Goal: Task Accomplishment & Management: Use online tool/utility

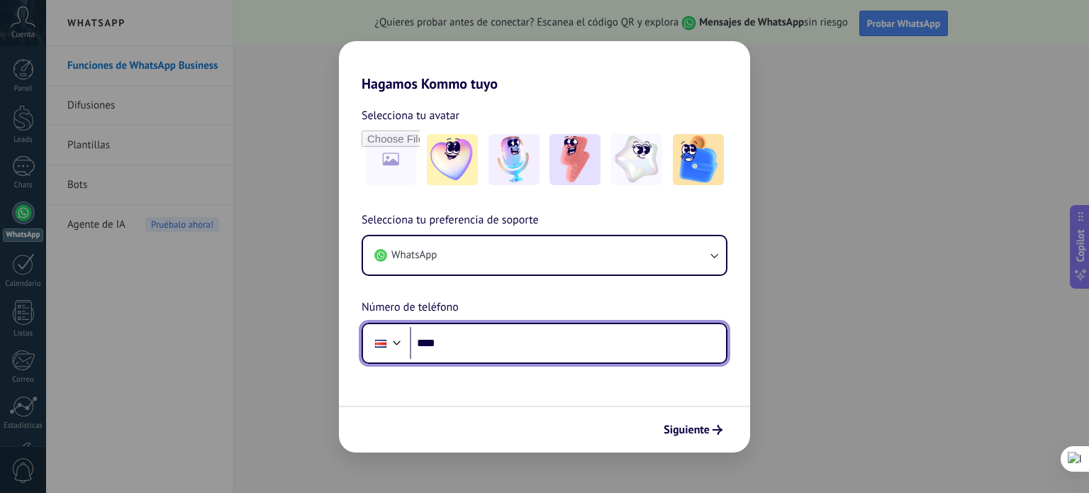
click at [488, 344] on input "****" at bounding box center [568, 343] width 316 height 33
type input "**********"
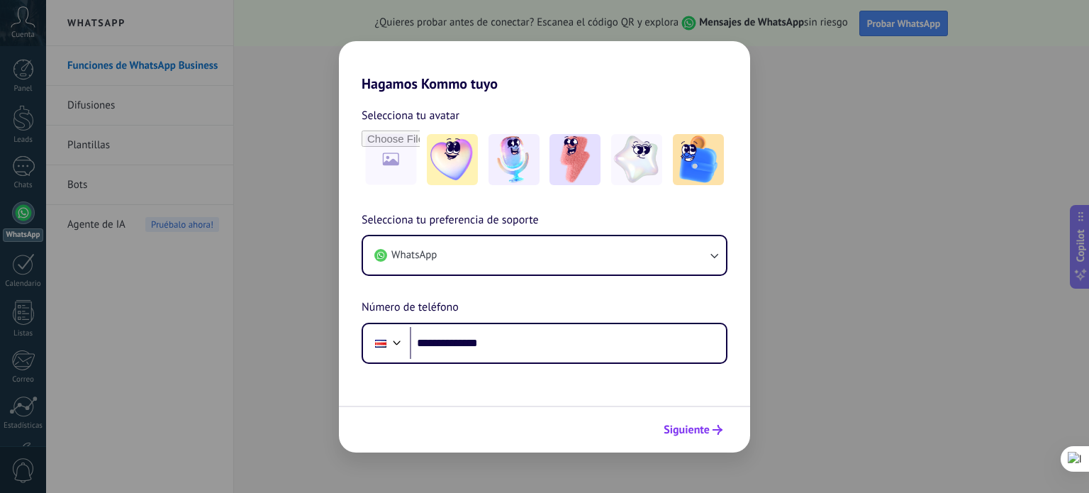
click at [677, 429] on span "Siguiente" at bounding box center [686, 429] width 46 height 10
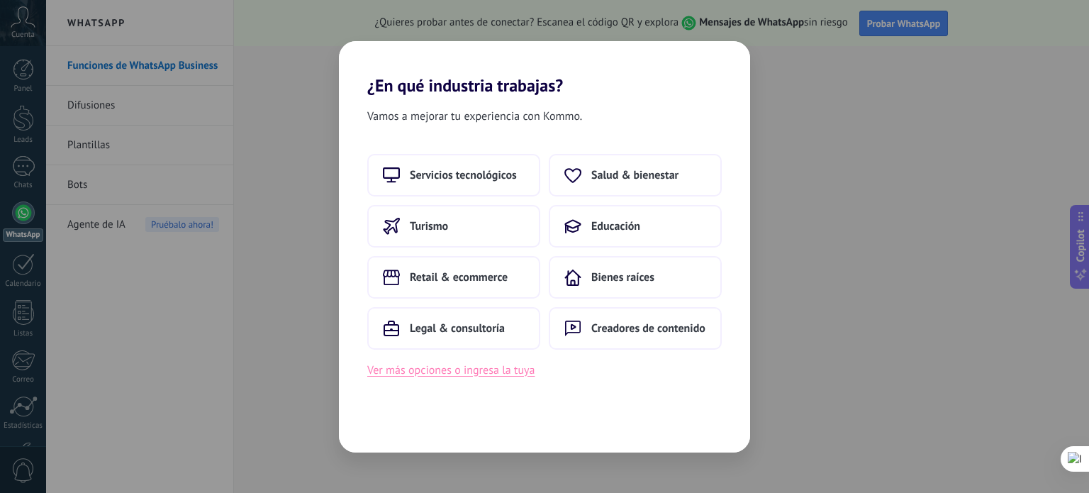
click at [434, 373] on button "Ver más opciones o ingresa la tuya" at bounding box center [450, 370] width 167 height 18
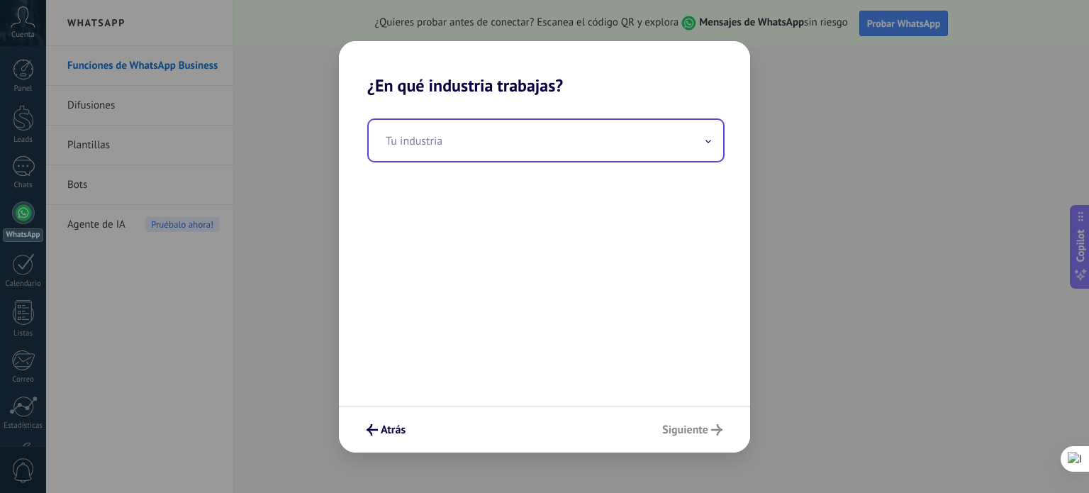
click at [711, 135] on span at bounding box center [707, 139] width 7 height 13
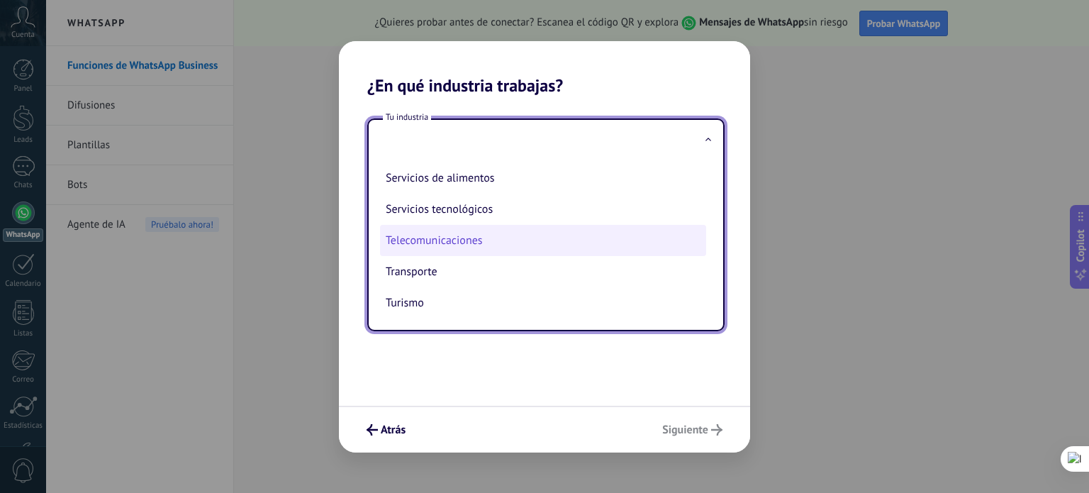
scroll to position [385, 0]
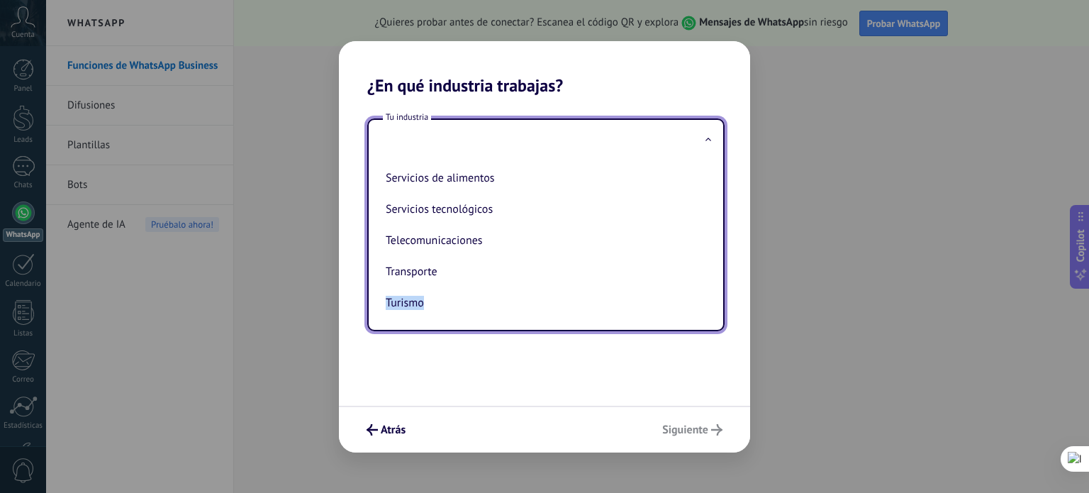
drag, startPoint x: 712, startPoint y: 280, endPoint x: 712, endPoint y: 296, distance: 15.6
click at [712, 296] on div "Automotriz Bienes raíces Creadores de contenido Educación Finanzas & seguros Go…" at bounding box center [546, 245] width 354 height 169
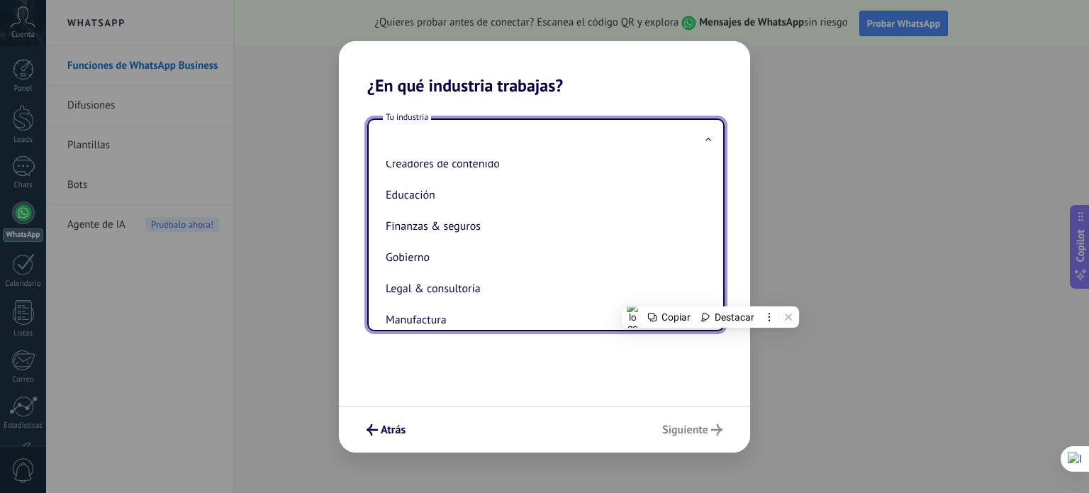
scroll to position [0, 0]
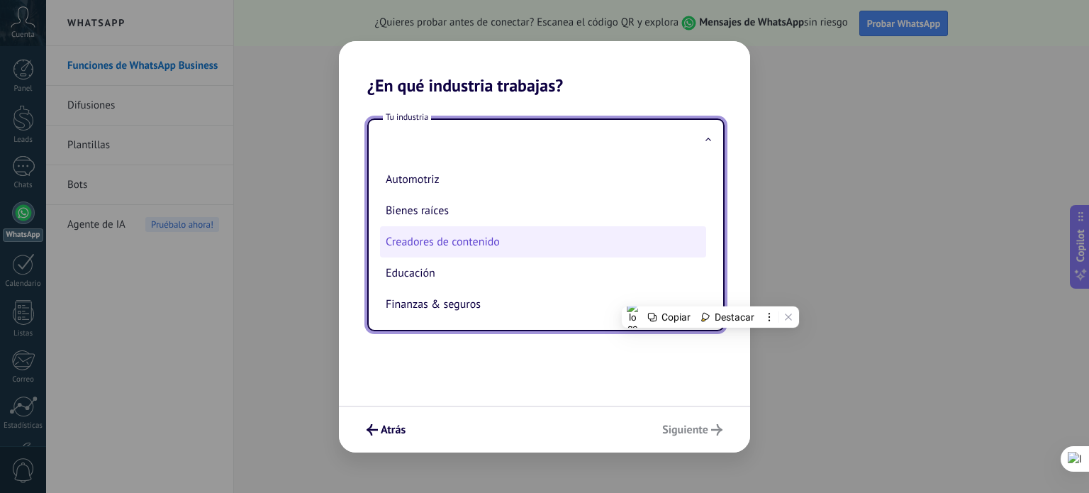
click at [587, 245] on li "Creadores de contenido" at bounding box center [543, 241] width 326 height 31
type input "**********"
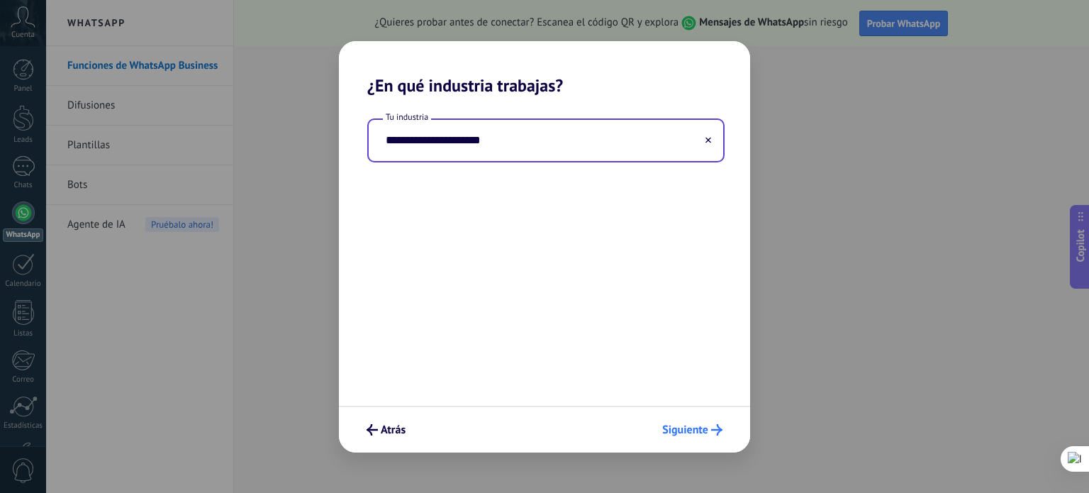
click at [689, 428] on span "Siguiente" at bounding box center [685, 429] width 46 height 10
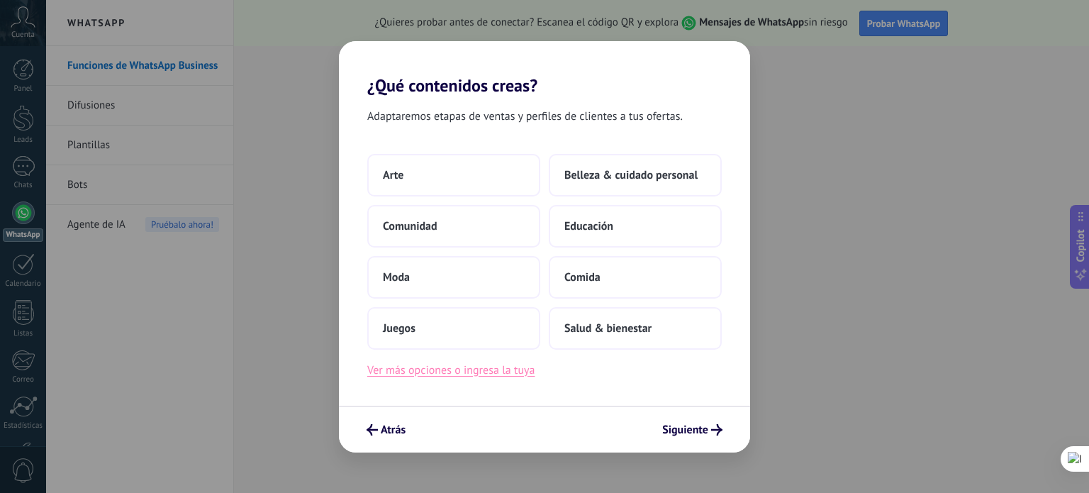
click at [518, 372] on button "Ver más opciones o ingresa la tuya" at bounding box center [450, 370] width 167 height 18
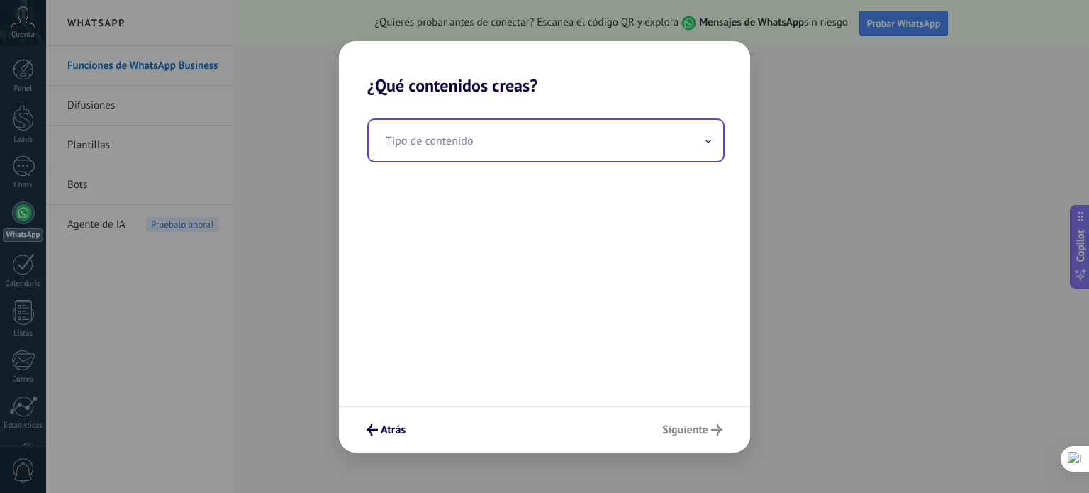
click at [707, 145] on span at bounding box center [707, 139] width 7 height 13
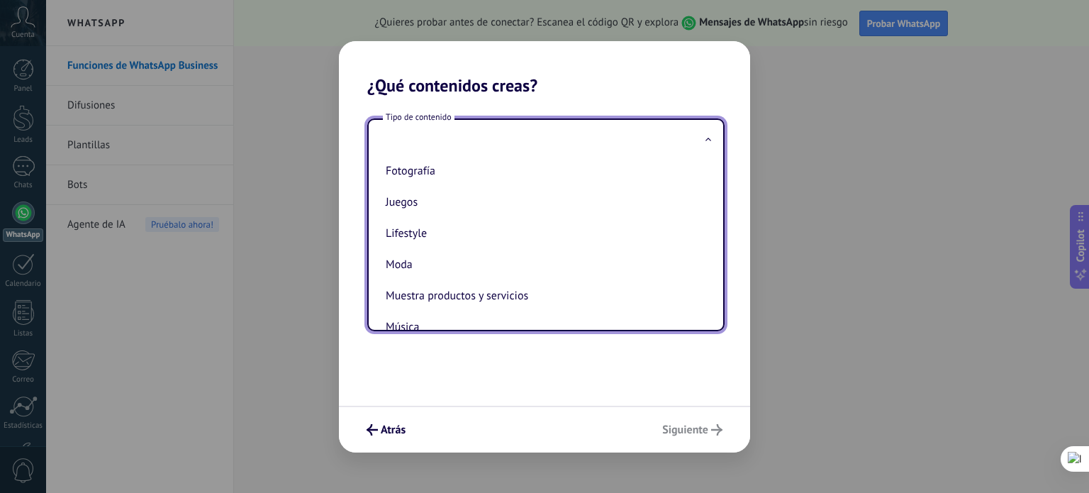
scroll to position [154, 0]
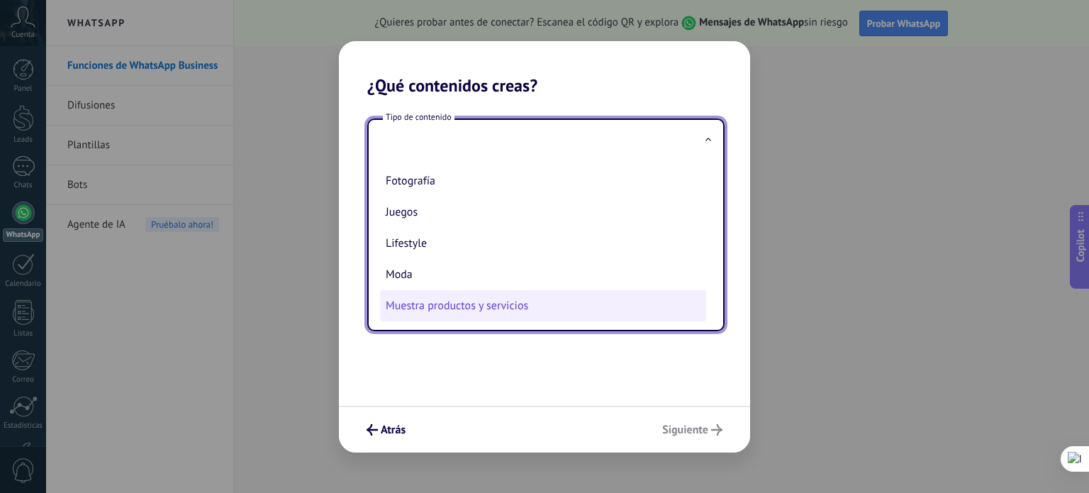
click at [484, 317] on li "Muestra productos y servicios" at bounding box center [543, 305] width 326 height 31
type input "**********"
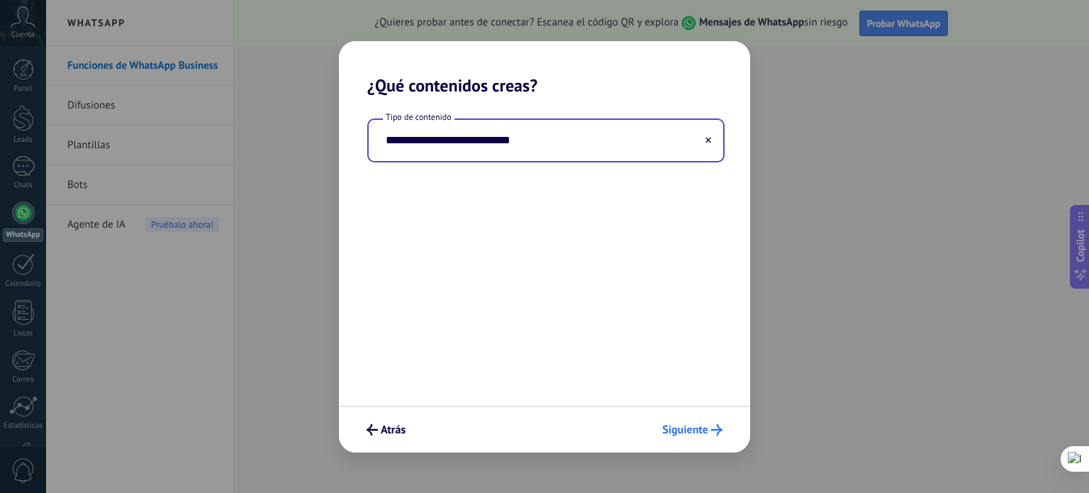
click at [709, 430] on span "Siguiente" at bounding box center [692, 429] width 60 height 11
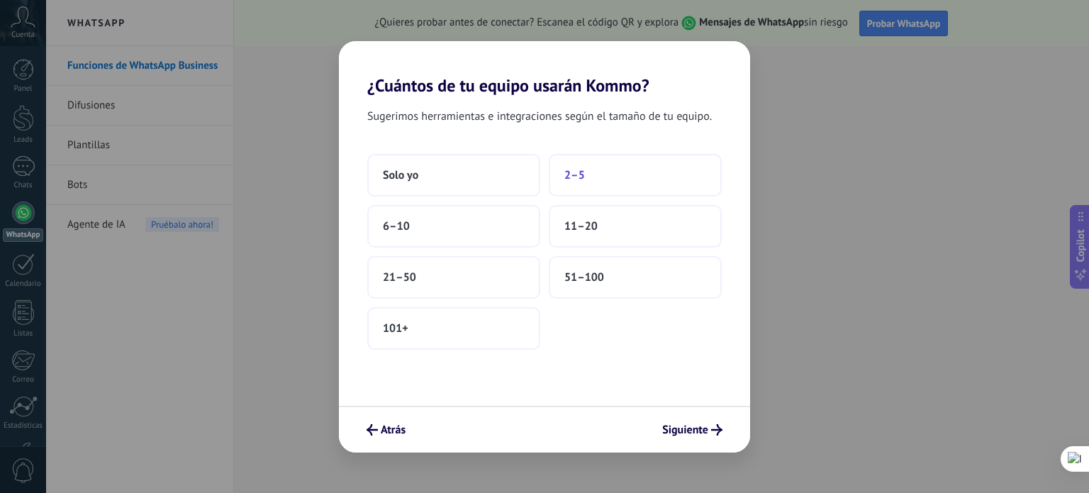
click at [575, 180] on span "2–5" at bounding box center [574, 175] width 21 height 14
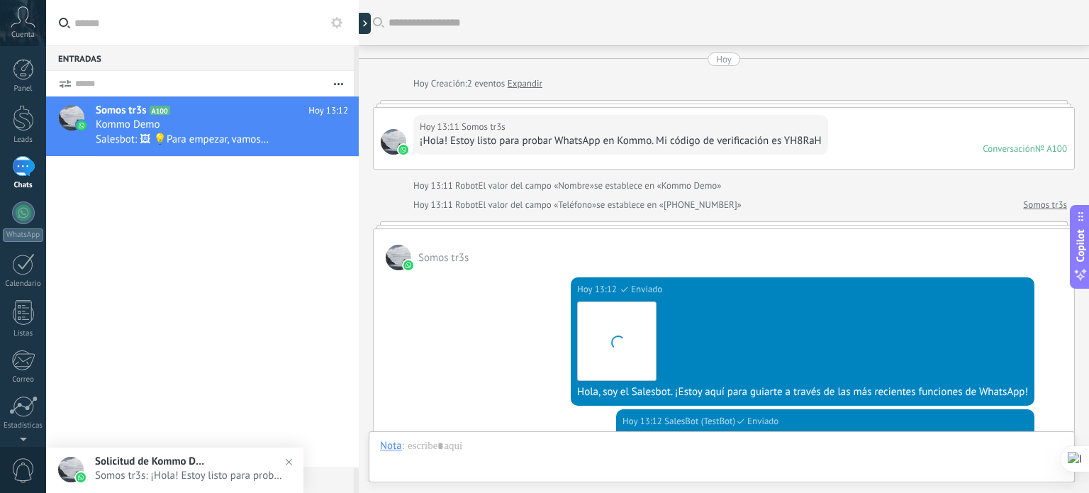
scroll to position [444, 0]
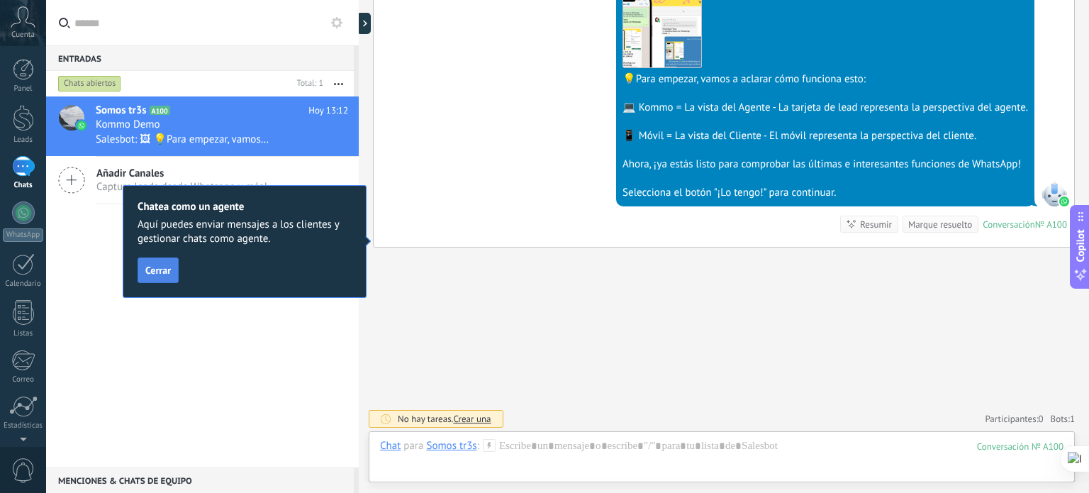
click at [159, 274] on span "Cerrar" at bounding box center [158, 270] width 26 height 10
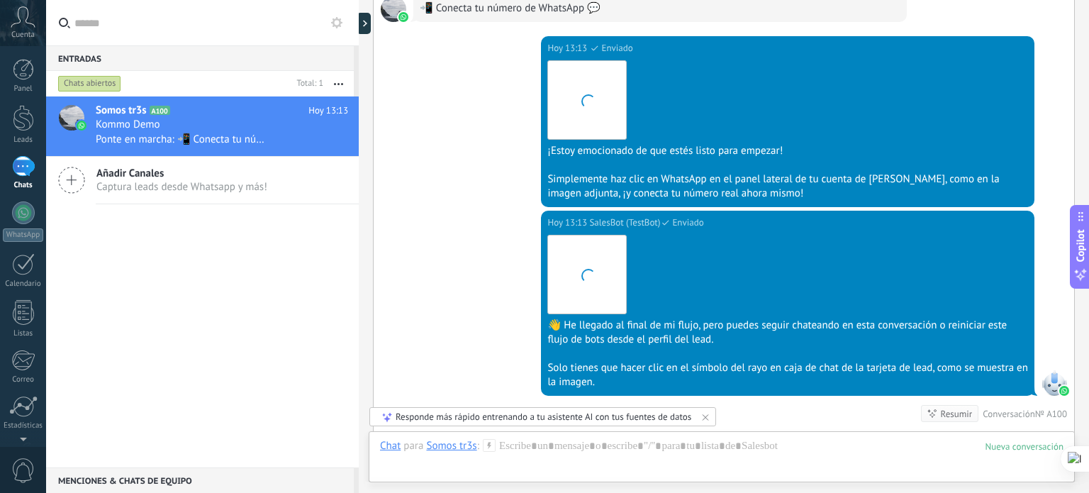
scroll to position [1145, 0]
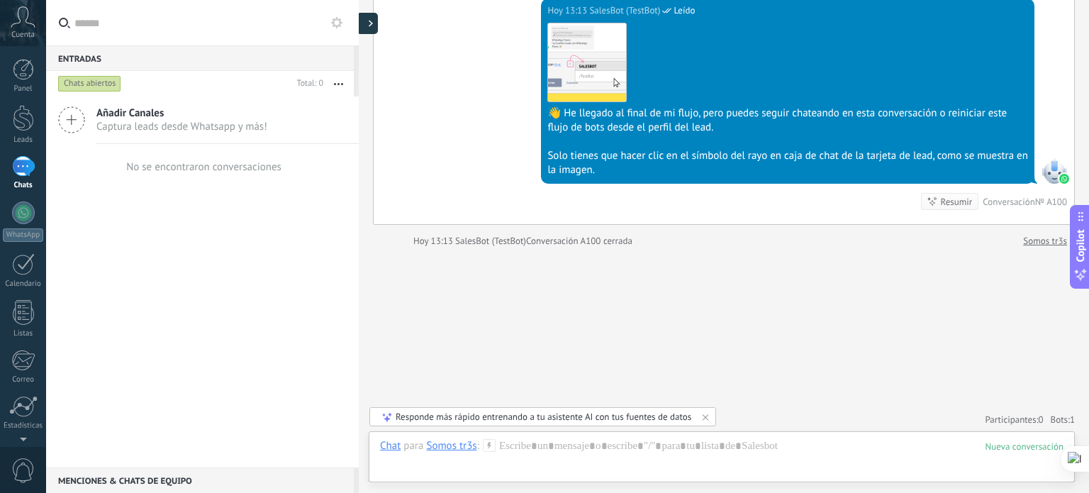
click at [369, 19] on div at bounding box center [366, 23] width 21 height 21
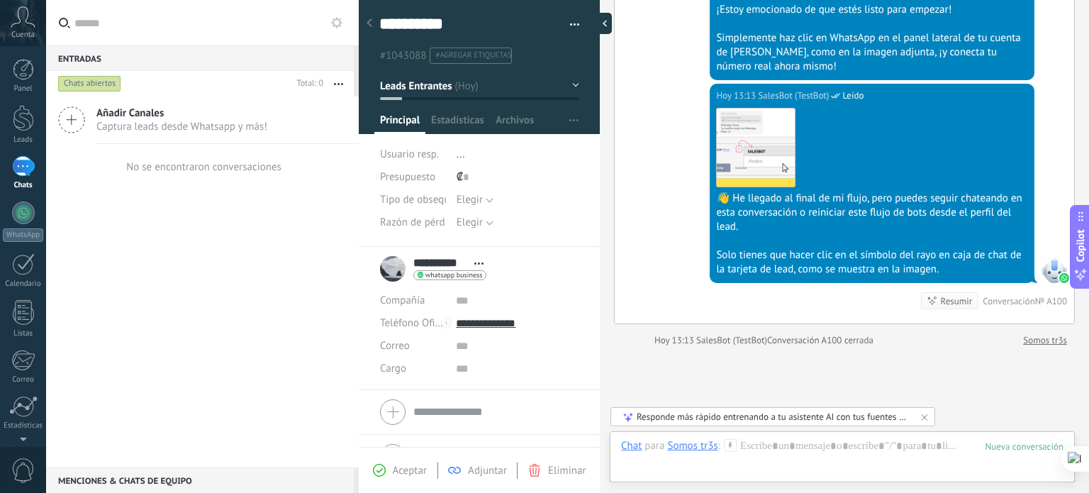
scroll to position [21, 0]
click at [19, 212] on div at bounding box center [23, 212] width 23 height 23
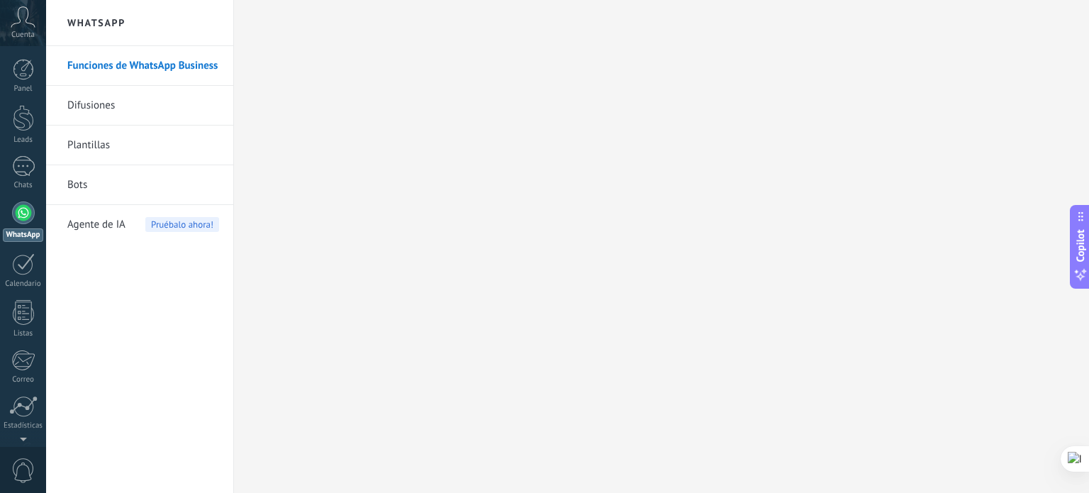
click at [26, 212] on div at bounding box center [23, 212] width 23 height 23
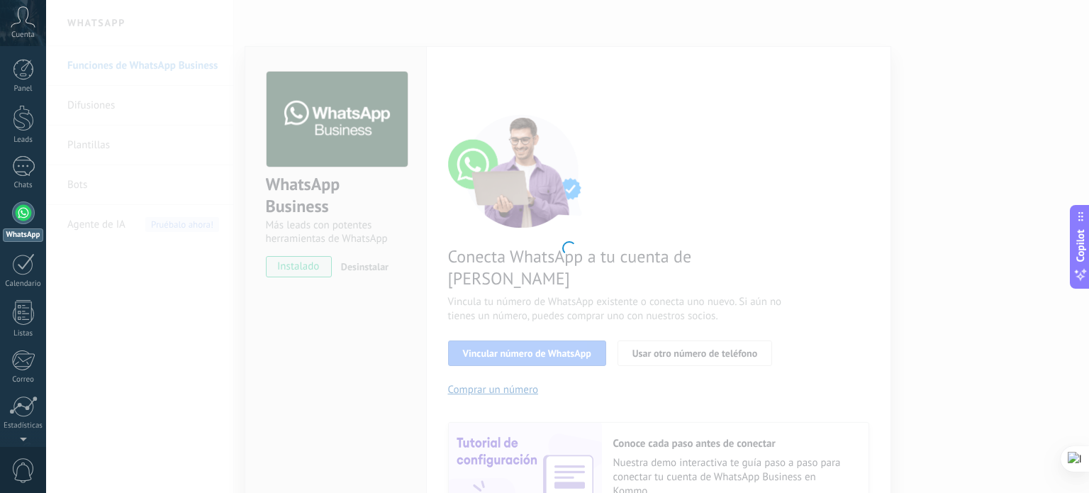
click at [577, 327] on div at bounding box center [567, 246] width 1042 height 493
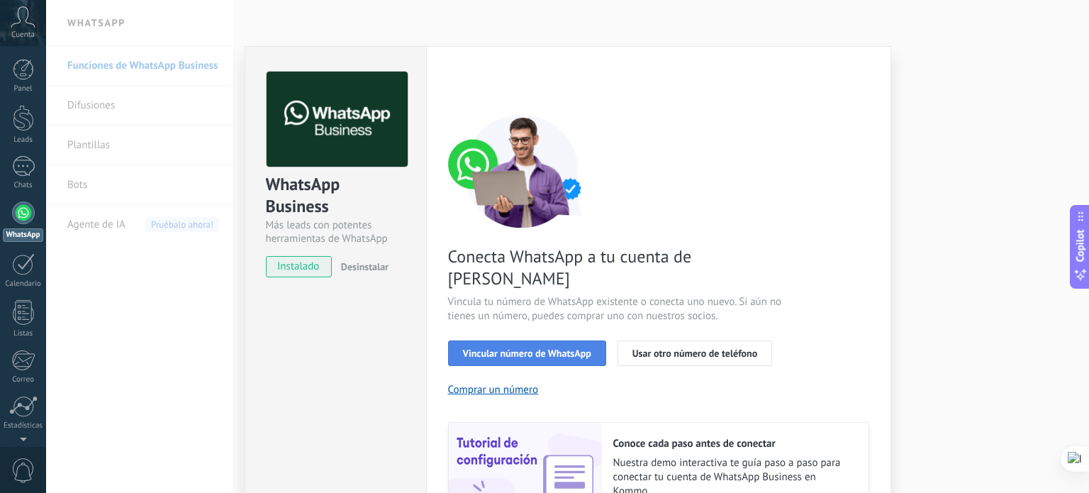
click at [571, 348] on span "Vincular número de WhatsApp" at bounding box center [527, 353] width 128 height 10
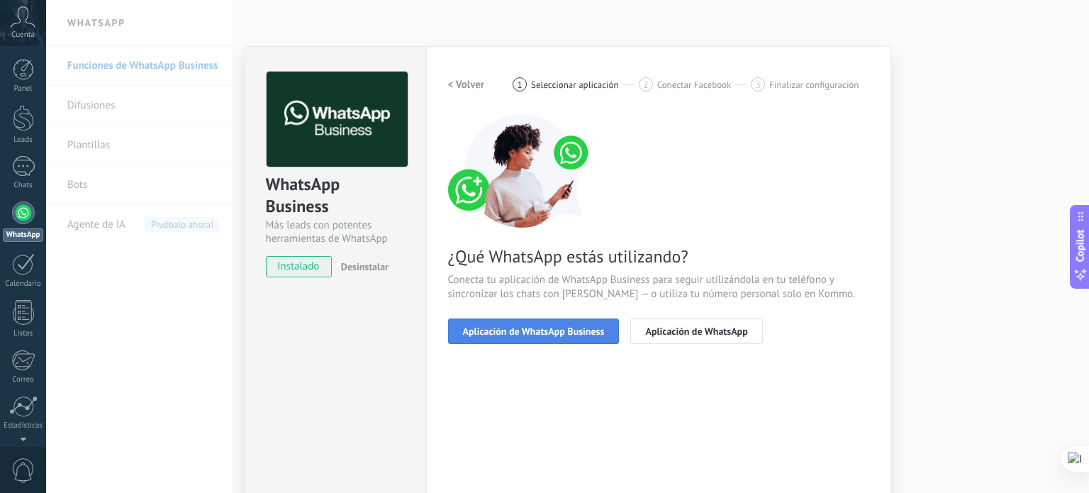
click at [575, 326] on span "Aplicación de WhatsApp Business" at bounding box center [534, 331] width 142 height 10
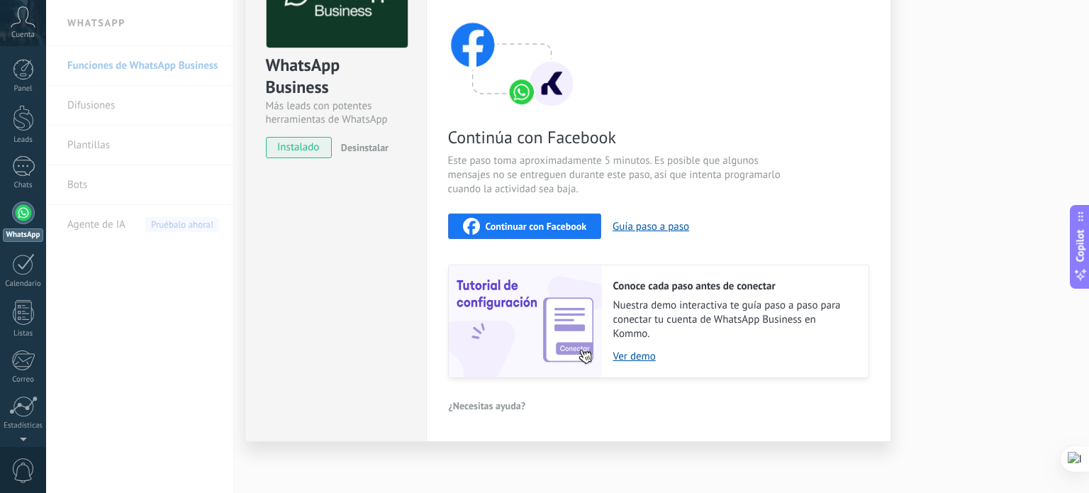
scroll to position [120, 0]
click at [298, 148] on span "instalado" at bounding box center [298, 146] width 64 height 21
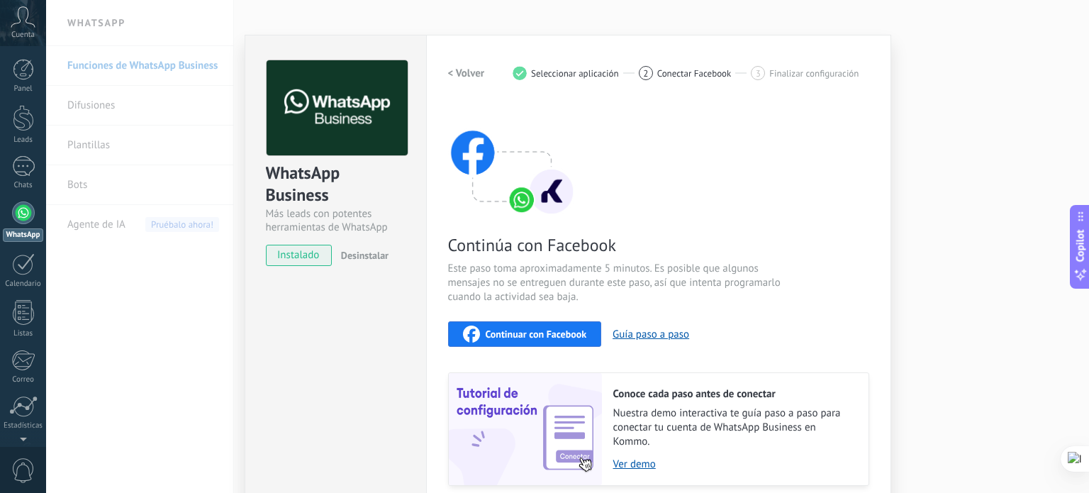
scroll to position [0, 0]
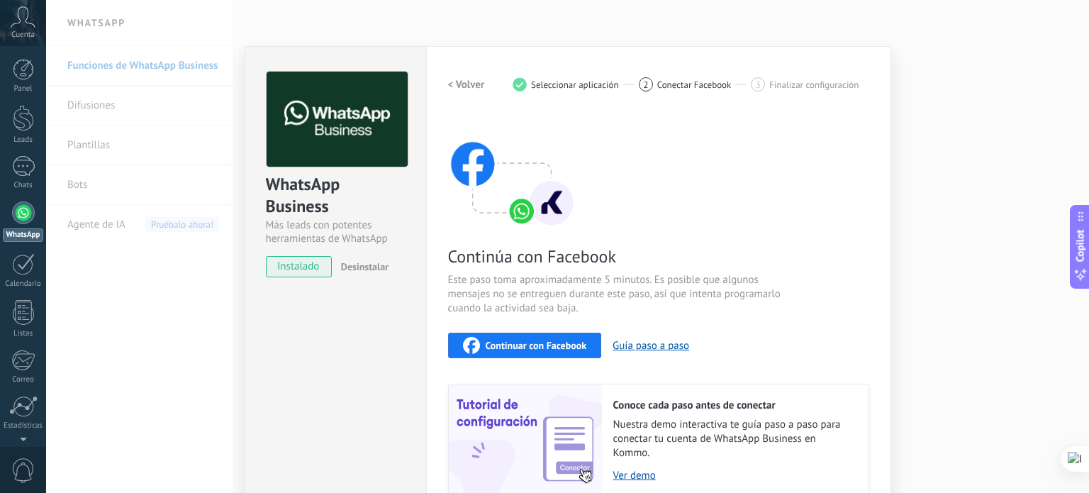
click at [571, 344] on span "Continuar con Facebook" at bounding box center [535, 345] width 101 height 10
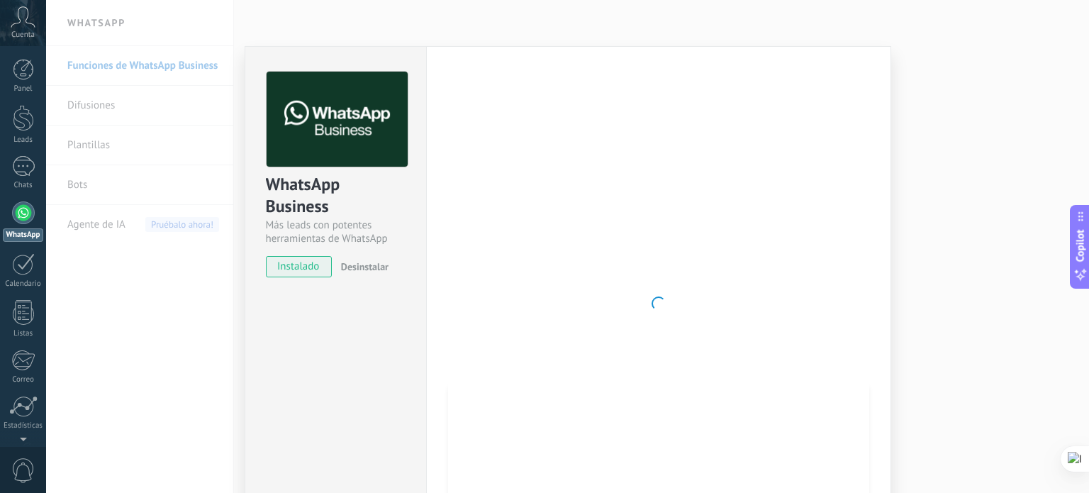
click at [17, 16] on icon at bounding box center [23, 16] width 25 height 21
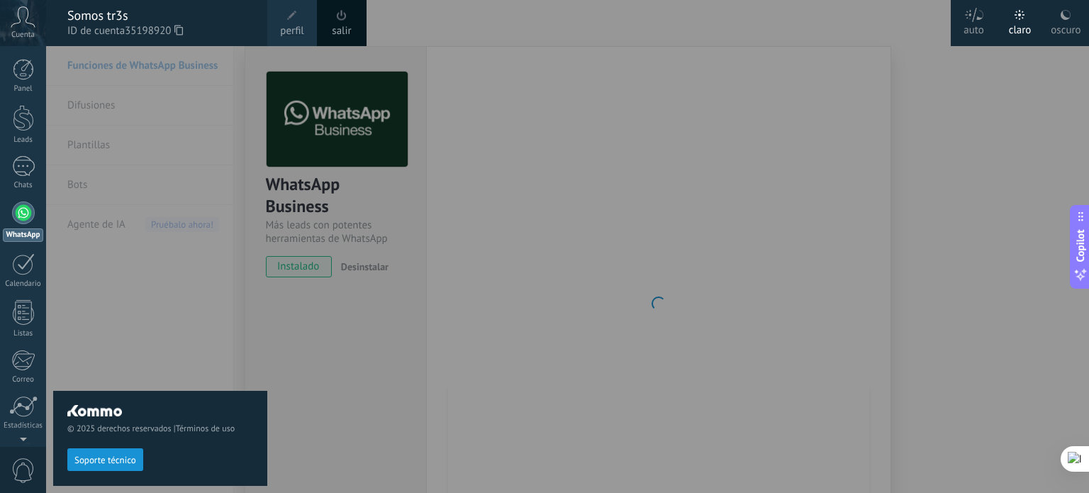
click at [289, 20] on span at bounding box center [292, 16] width 16 height 16
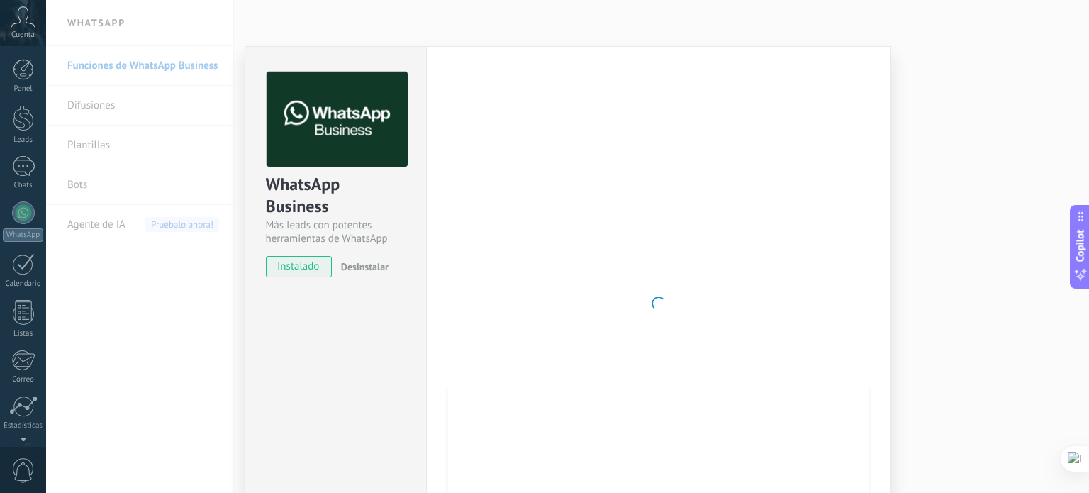
scroll to position [96, 0]
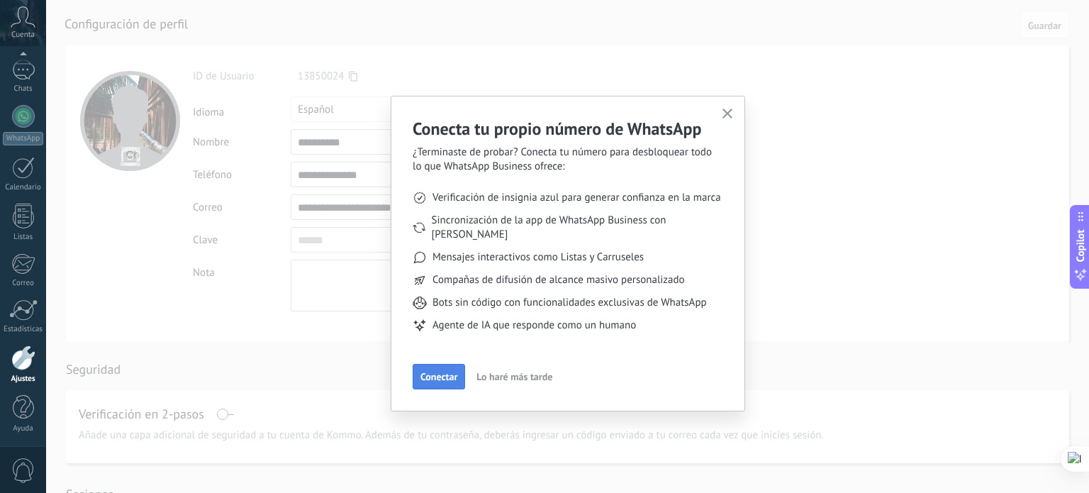
click at [443, 371] on span "Conectar" at bounding box center [438, 376] width 37 height 10
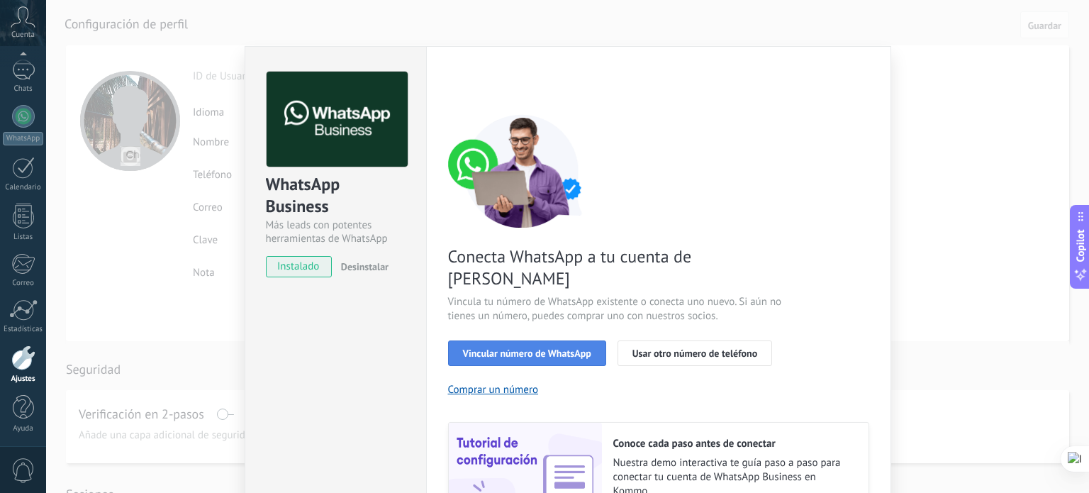
click at [500, 348] on span "Vincular número de WhatsApp" at bounding box center [527, 353] width 128 height 10
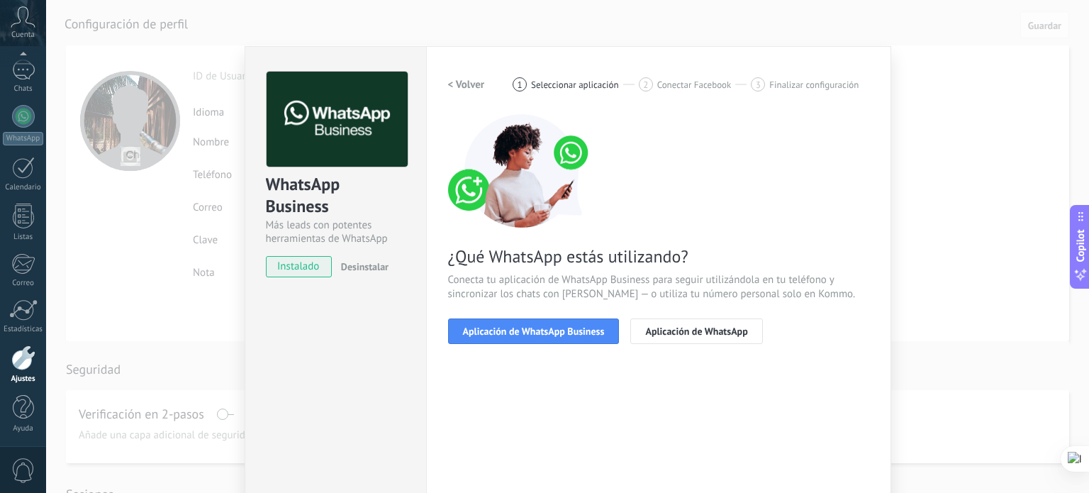
click at [500, 331] on span "Aplicación de WhatsApp Business" at bounding box center [534, 331] width 142 height 10
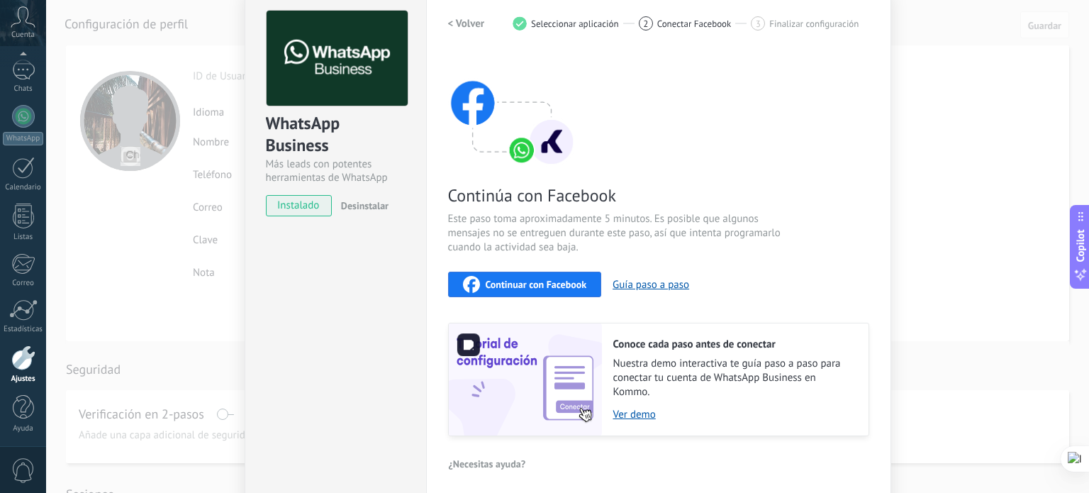
scroll to position [0, 0]
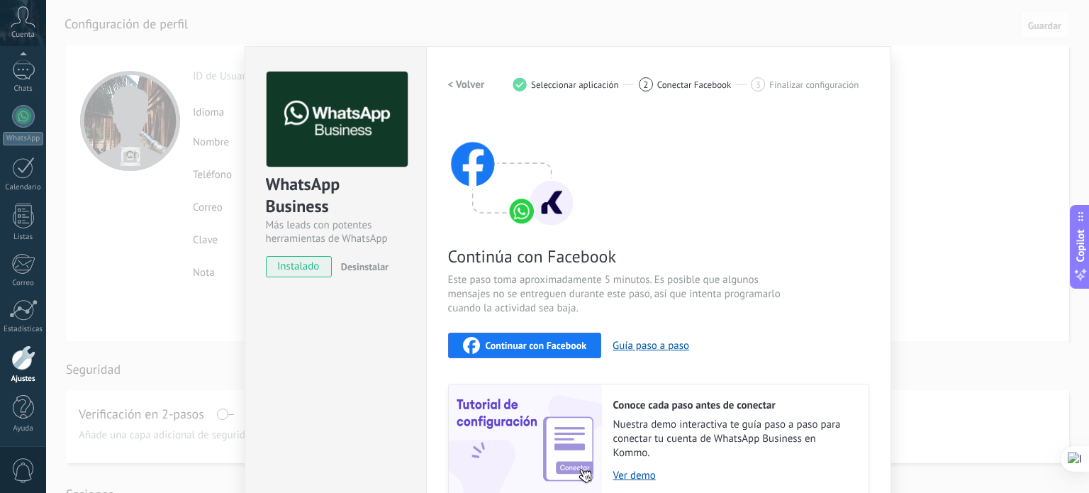
click at [523, 347] on span "Continuar con Facebook" at bounding box center [535, 345] width 101 height 10
click at [1018, 25] on div "WhatsApp Business Más leads con potentes herramientas de WhatsApp instalado Des…" at bounding box center [567, 246] width 1042 height 493
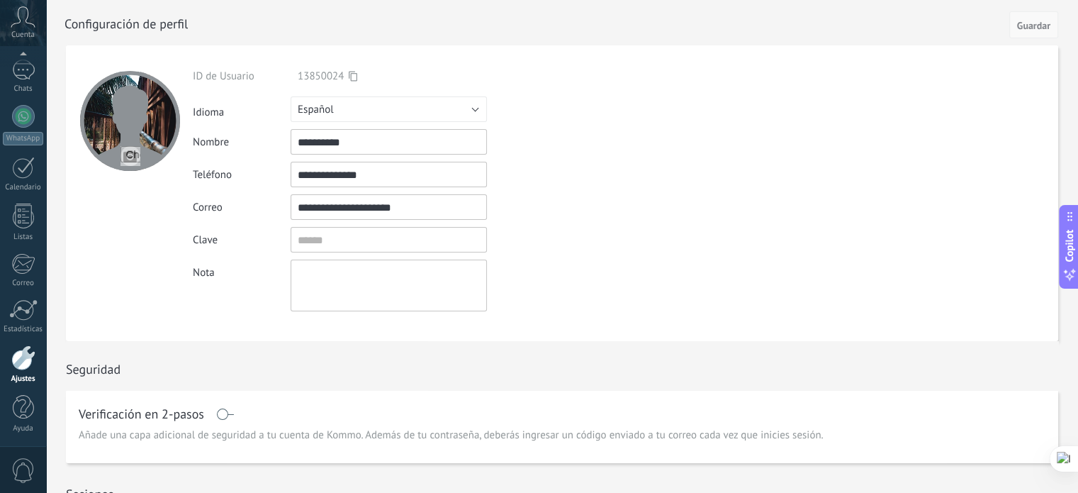
click at [1019, 21] on span "Guardar" at bounding box center [1033, 26] width 33 height 10
click at [131, 150] on input "file" at bounding box center [130, 156] width 20 height 20
type input "**********"
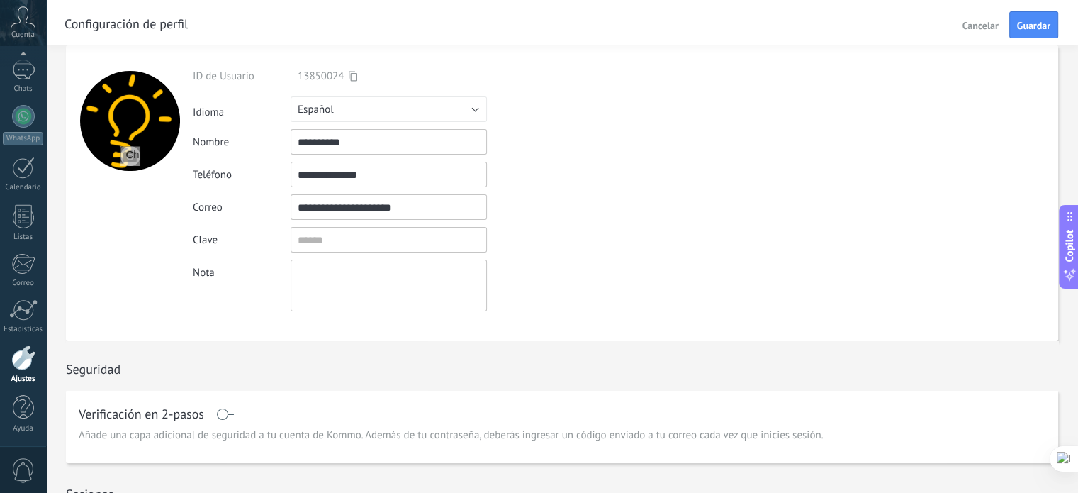
scroll to position [386, 0]
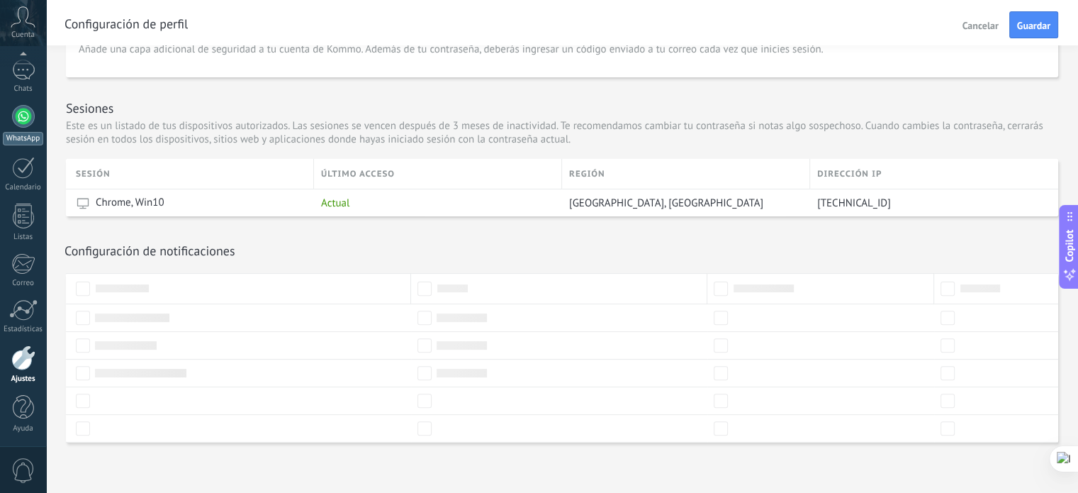
click at [17, 121] on div at bounding box center [23, 116] width 23 height 23
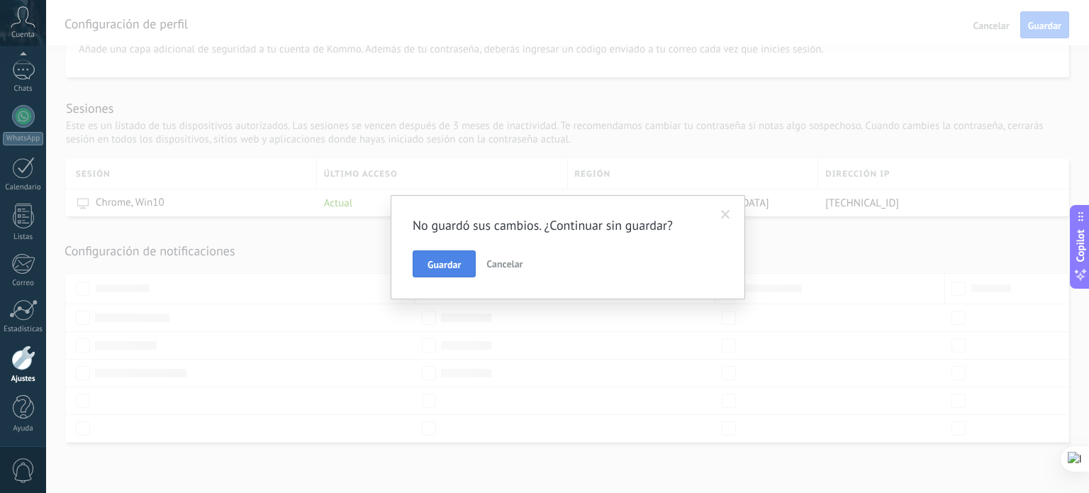
click at [455, 259] on span "Guardar" at bounding box center [443, 264] width 33 height 10
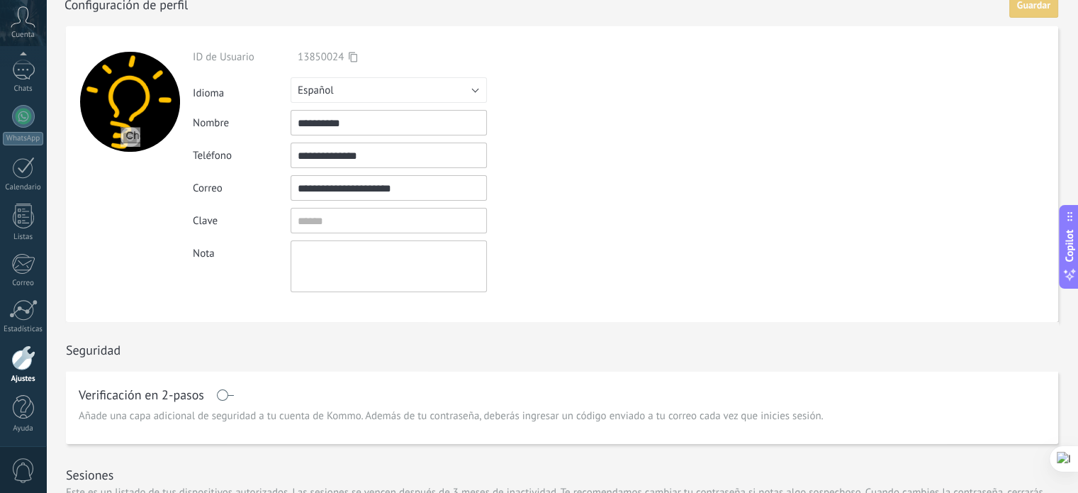
scroll to position [0, 0]
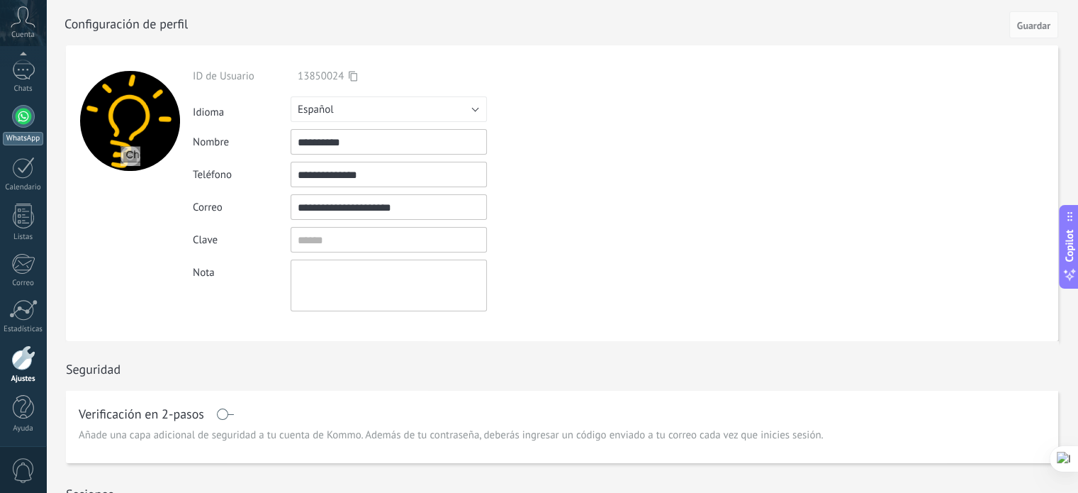
click at [23, 130] on link "WhatsApp" at bounding box center [23, 125] width 46 height 40
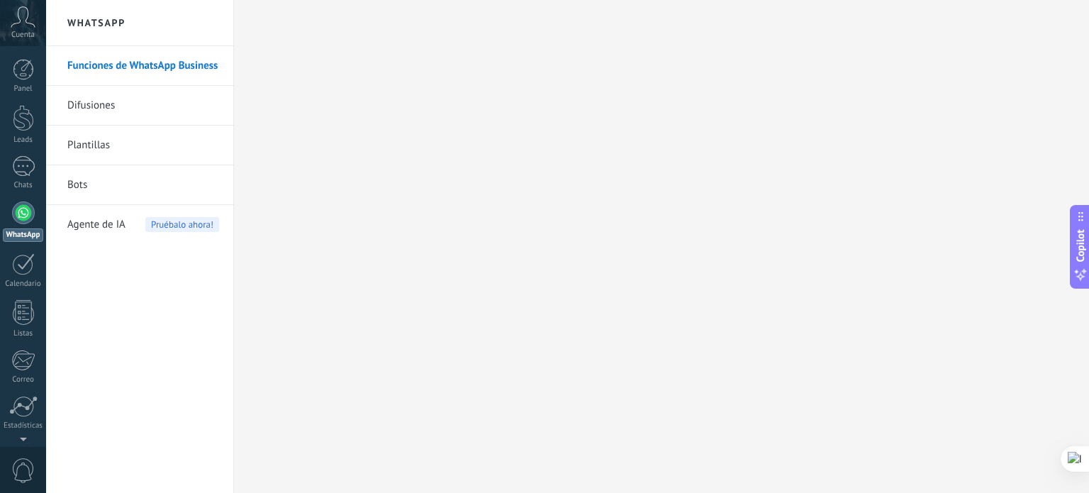
click at [118, 19] on h2 "WhatsApp" at bounding box center [140, 23] width 152 height 46
click at [102, 96] on link "Difusiones" at bounding box center [143, 106] width 152 height 40
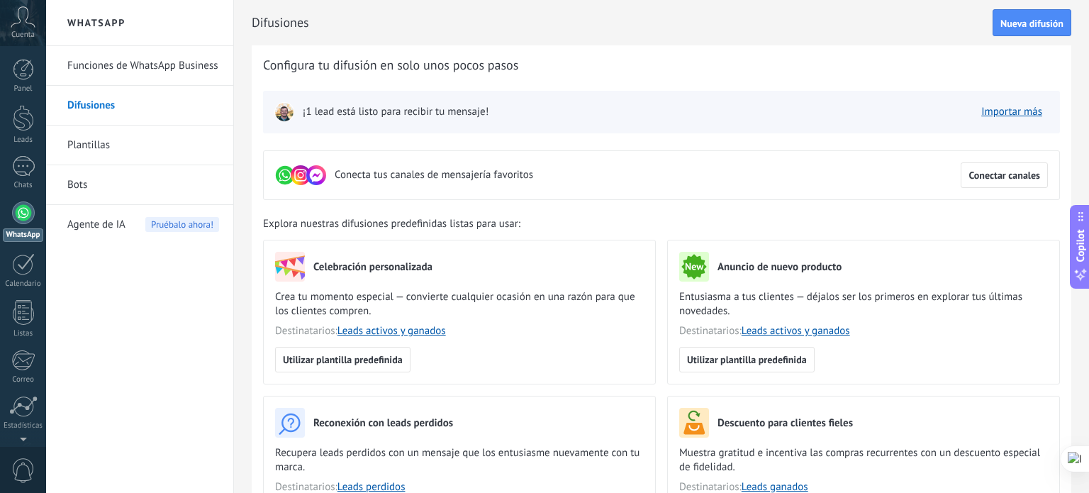
click at [71, 147] on link "Plantillas" at bounding box center [143, 145] width 152 height 40
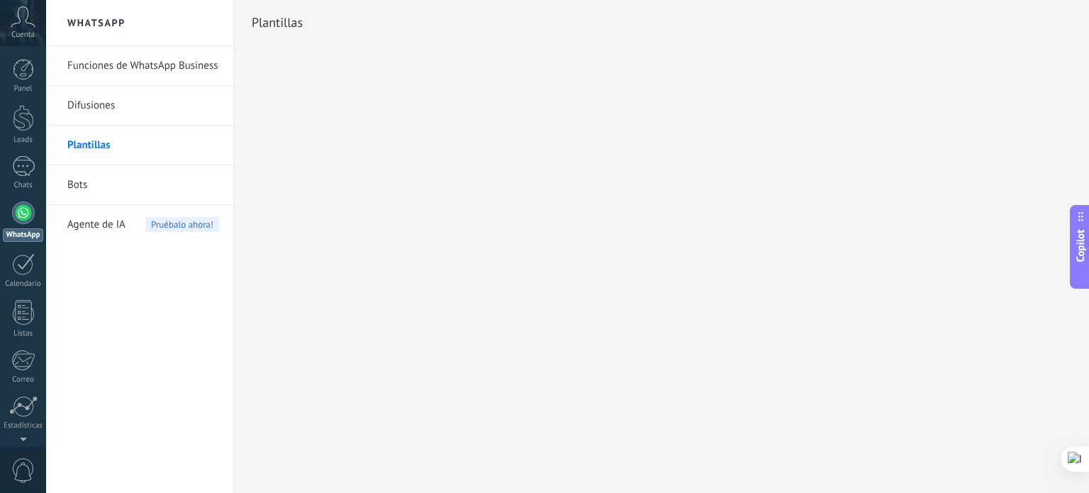
click at [100, 186] on link "Bots" at bounding box center [143, 185] width 152 height 40
click at [104, 223] on span "Agente de IA" at bounding box center [96, 225] width 58 height 40
click at [96, 17] on h2 "WhatsApp" at bounding box center [140, 23] width 152 height 46
click at [92, 62] on link "Funciones de WhatsApp Business" at bounding box center [143, 66] width 152 height 40
click at [167, 64] on link "Funciones de WhatsApp Business" at bounding box center [143, 66] width 152 height 40
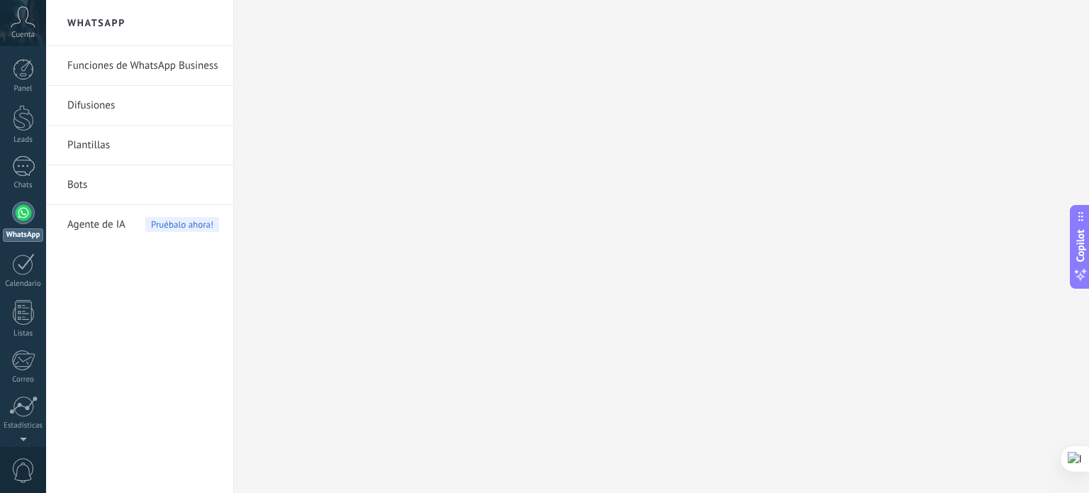
click at [84, 67] on link "Funciones de WhatsApp Business" at bounding box center [143, 66] width 152 height 40
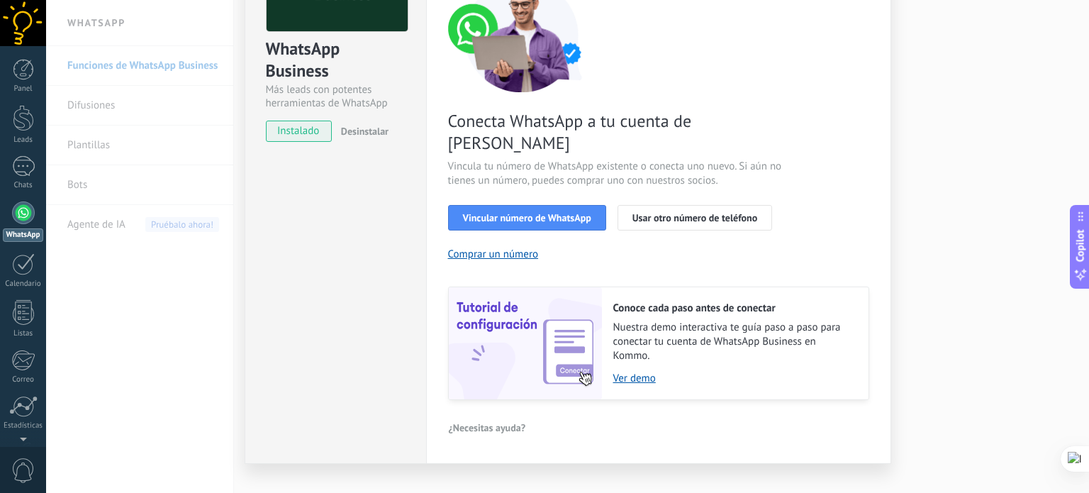
scroll to position [136, 0]
click at [621, 371] on link "Ver demo" at bounding box center [733, 377] width 241 height 13
click at [635, 371] on link "Ver demo" at bounding box center [733, 377] width 241 height 13
click at [630, 204] on button "Usar otro número de teléfono" at bounding box center [694, 217] width 154 height 26
click at [570, 212] on span "Vincular número de WhatsApp" at bounding box center [527, 217] width 128 height 10
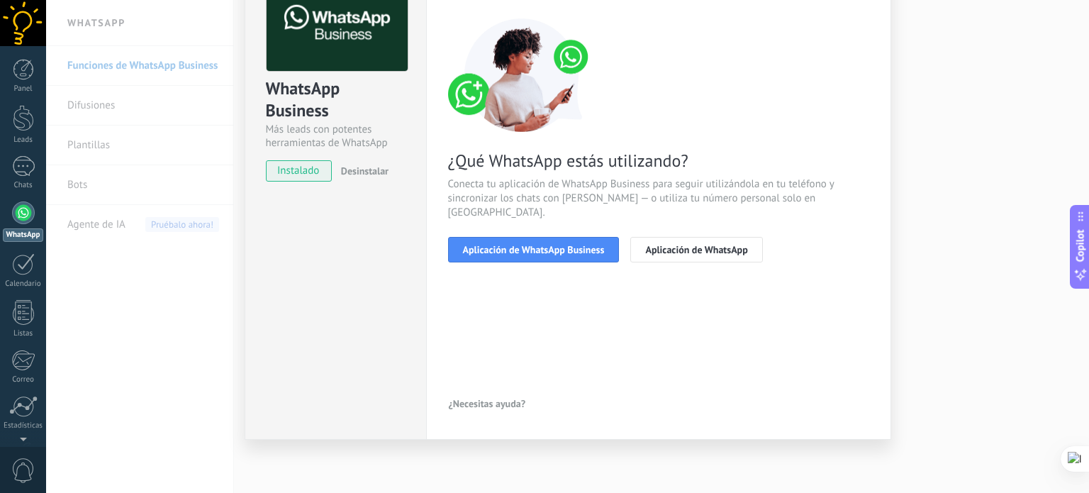
scroll to position [95, 0]
click at [524, 243] on button "Aplicación de WhatsApp Business" at bounding box center [534, 250] width 172 height 26
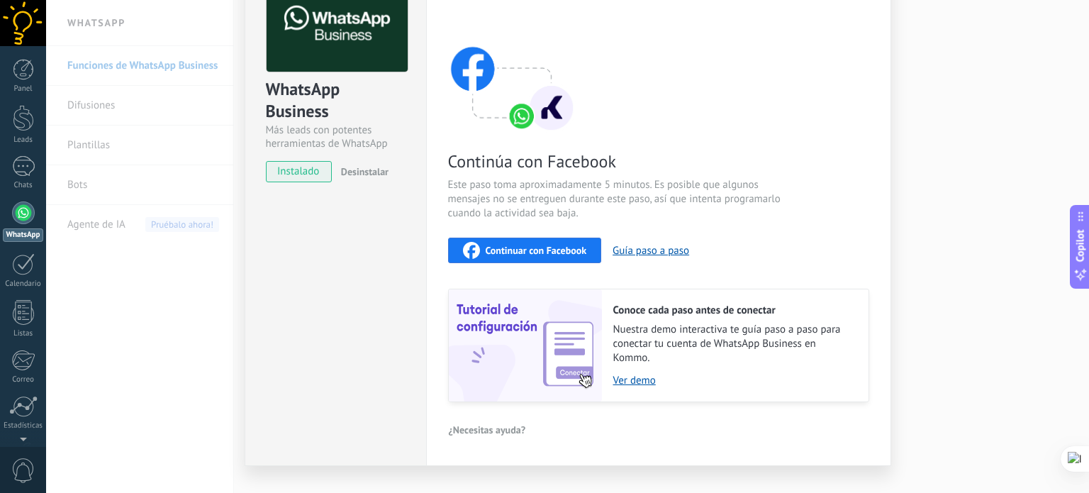
click at [524, 245] on span "Continuar con Facebook" at bounding box center [535, 250] width 101 height 10
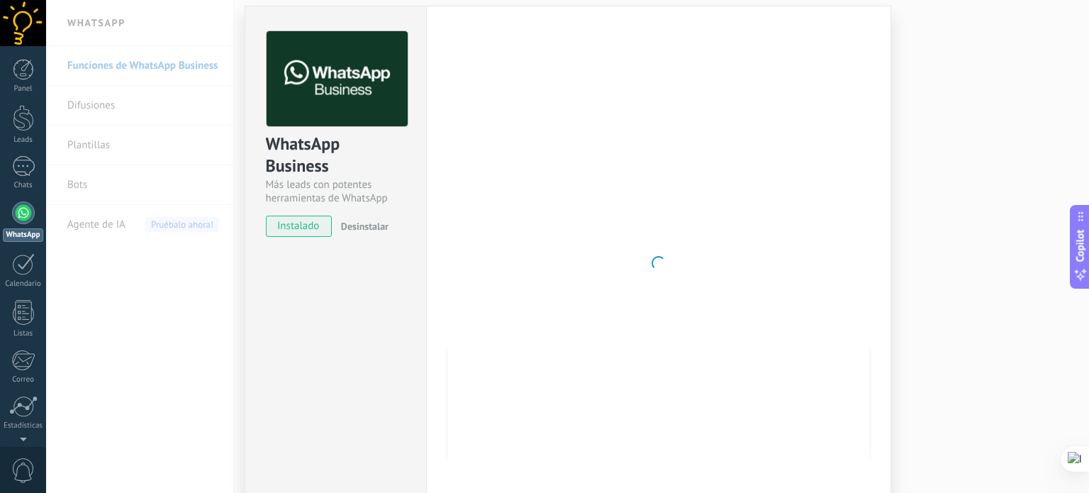
scroll to position [0, 0]
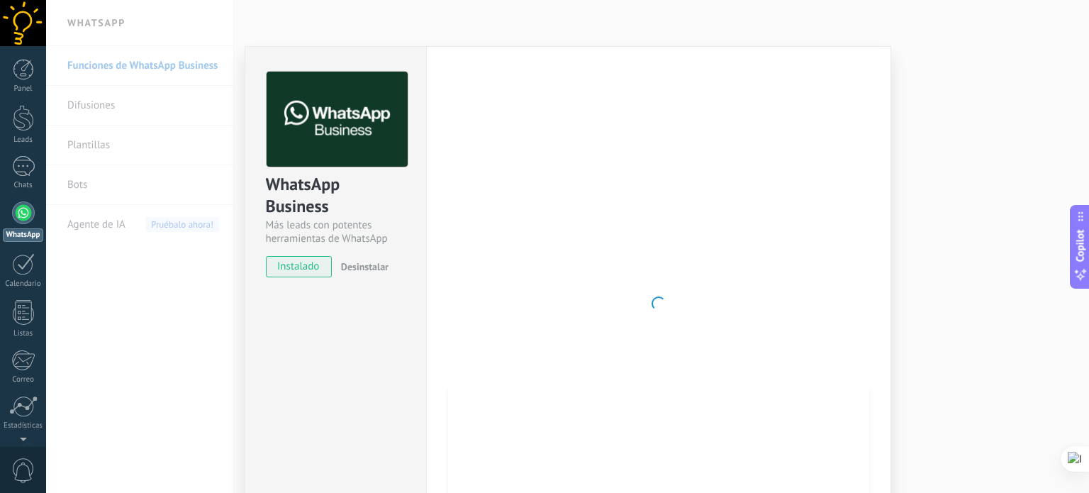
click at [933, 111] on div "WhatsApp Business Más leads con potentes herramientas de WhatsApp instalado Des…" at bounding box center [567, 246] width 1042 height 493
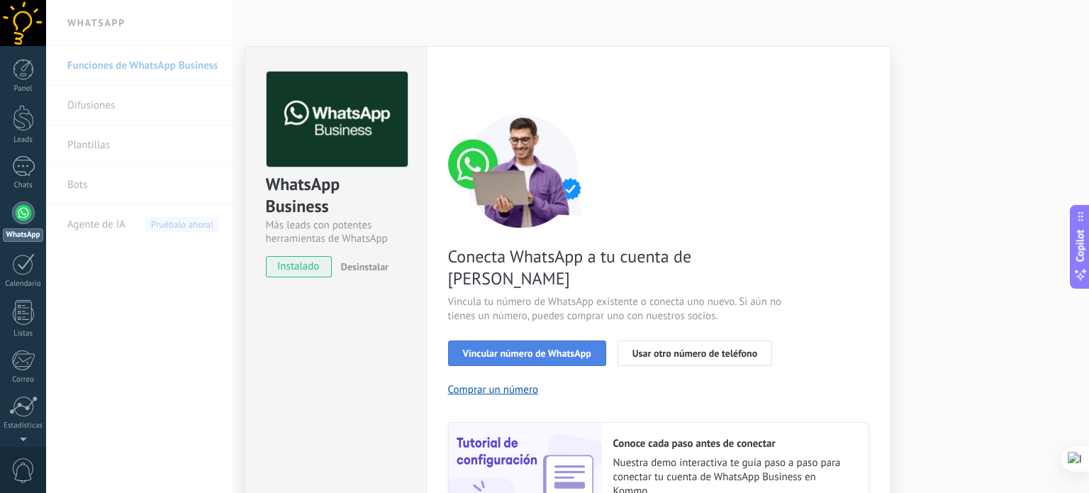
click at [575, 348] on span "Vincular número de WhatsApp" at bounding box center [527, 353] width 128 height 10
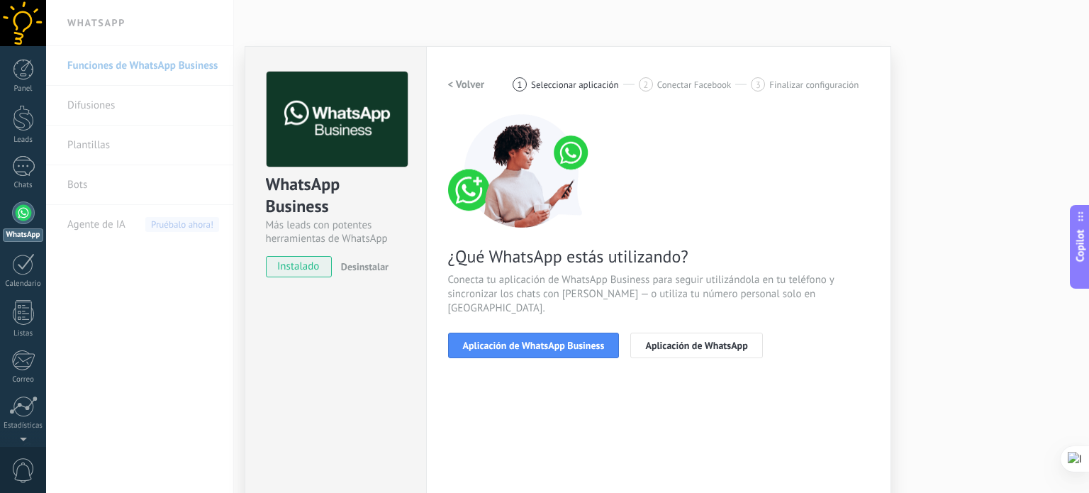
click at [575, 340] on span "Aplicación de WhatsApp Business" at bounding box center [534, 345] width 142 height 10
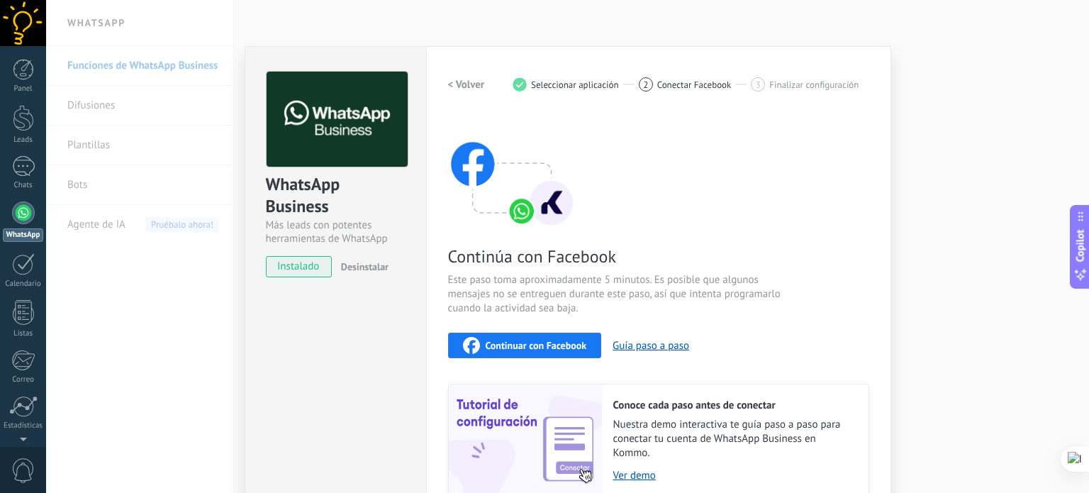
click at [573, 342] on span "Continuar con Facebook" at bounding box center [535, 345] width 101 height 10
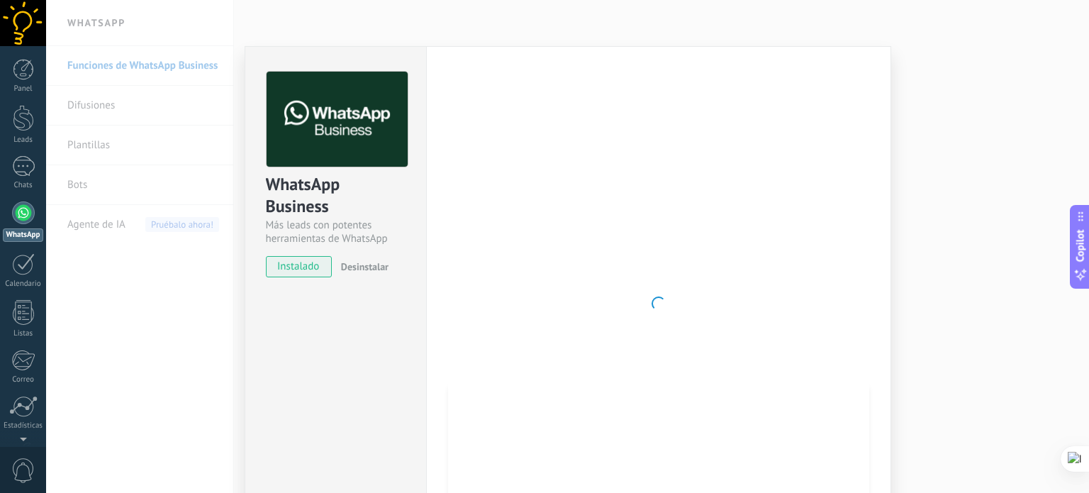
click at [817, 28] on div "WhatsApp Business Más leads con potentes herramientas de WhatsApp instalado Des…" at bounding box center [567, 246] width 1042 height 493
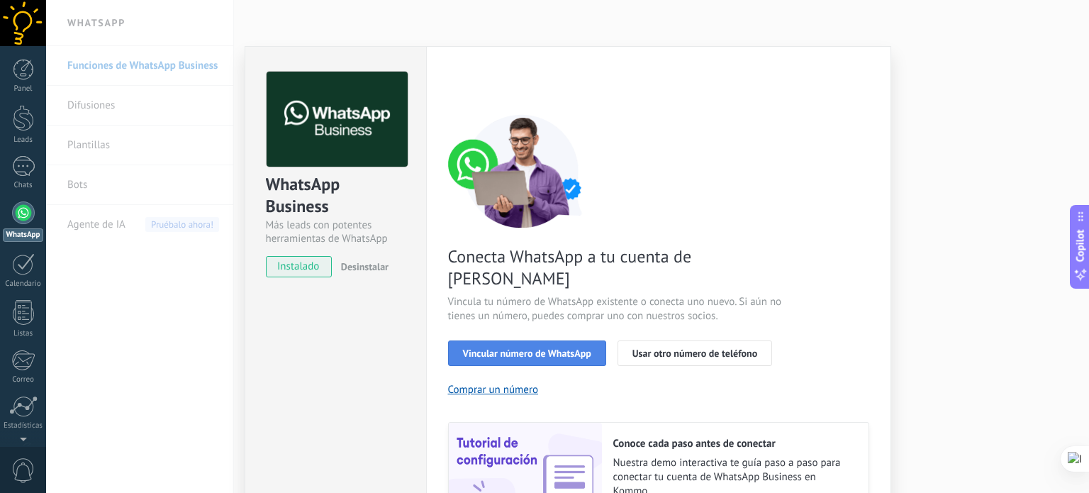
click at [527, 348] on span "Vincular número de WhatsApp" at bounding box center [527, 353] width 128 height 10
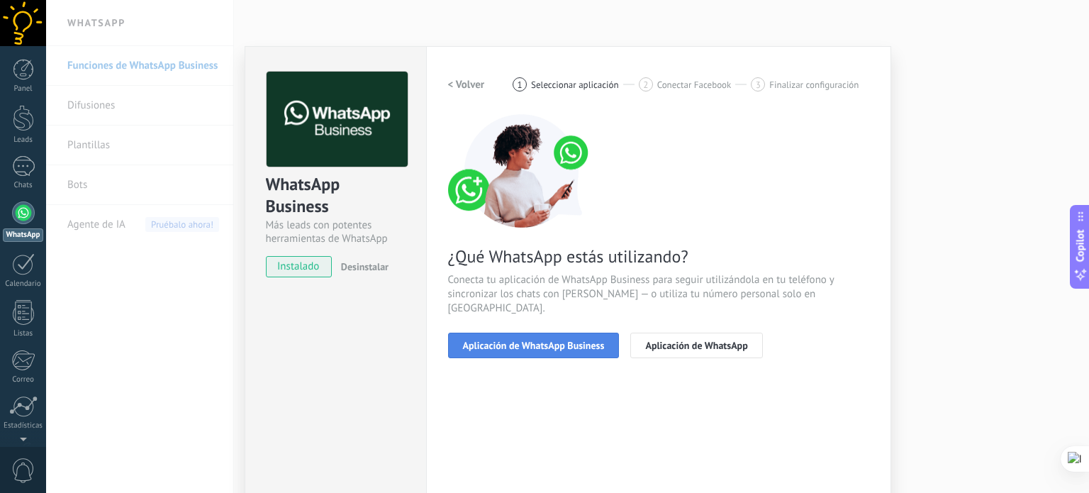
click at [524, 340] on span "Aplicación de WhatsApp Business" at bounding box center [534, 345] width 142 height 10
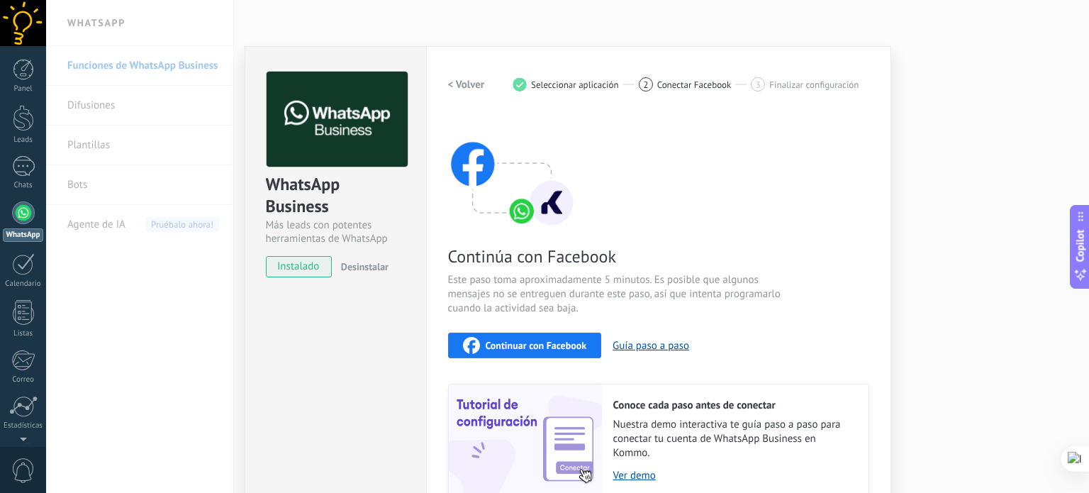
click at [527, 344] on span "Continuar con Facebook" at bounding box center [535, 345] width 101 height 10
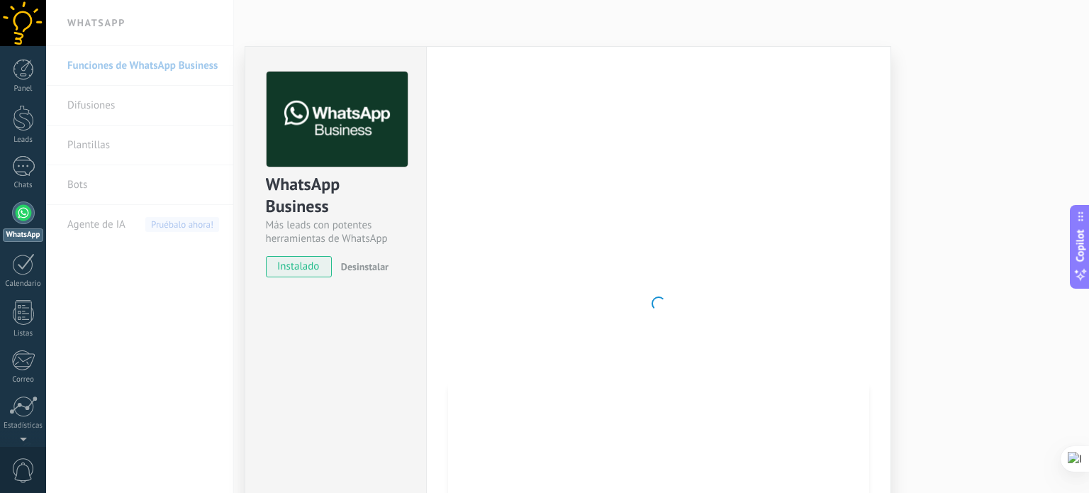
click at [1011, 40] on div "WhatsApp Business Más leads con potentes herramientas de WhatsApp instalado Des…" at bounding box center [567, 246] width 1042 height 493
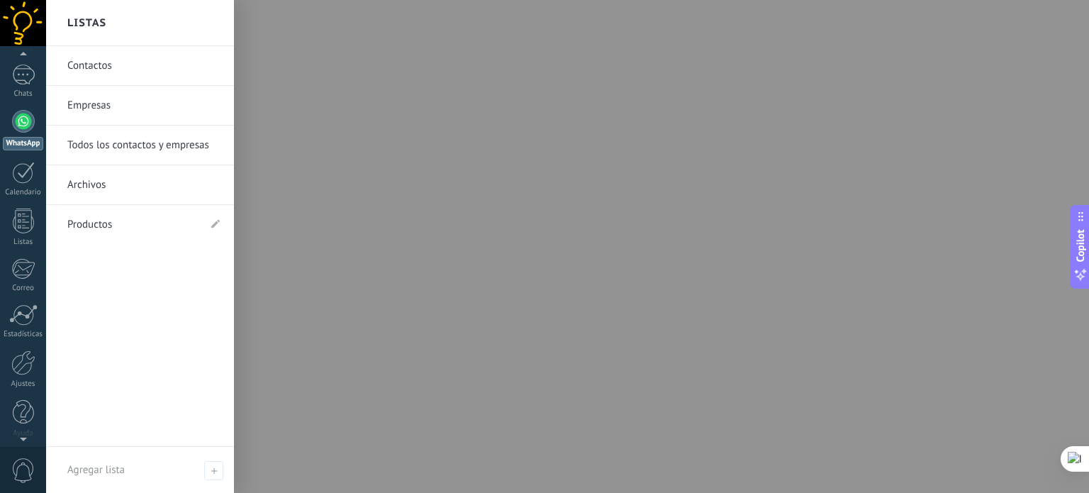
scroll to position [96, 0]
click at [23, 363] on div at bounding box center [23, 357] width 24 height 25
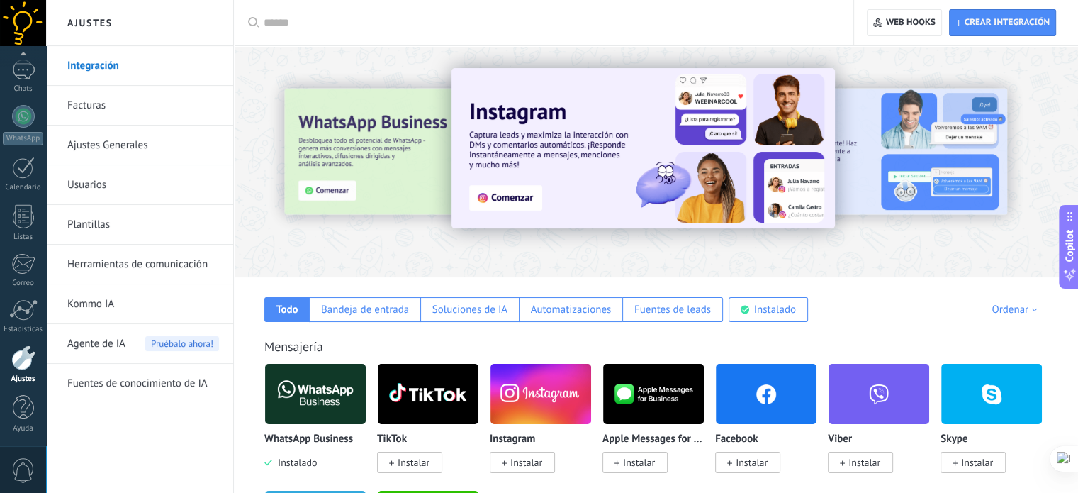
click at [308, 401] on img at bounding box center [315, 393] width 101 height 69
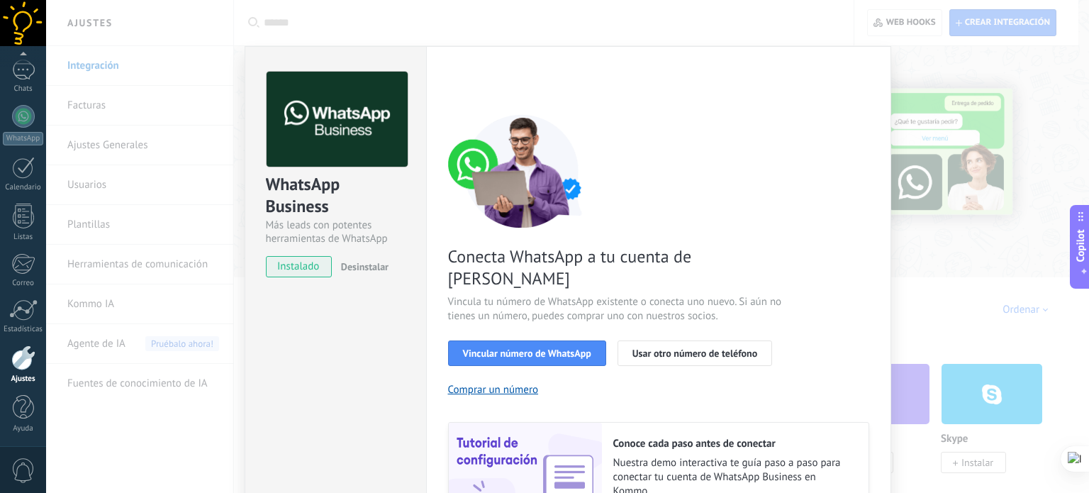
click at [895, 49] on div "WhatsApp Business Más leads con potentes herramientas de WhatsApp instalado Des…" at bounding box center [567, 246] width 1042 height 493
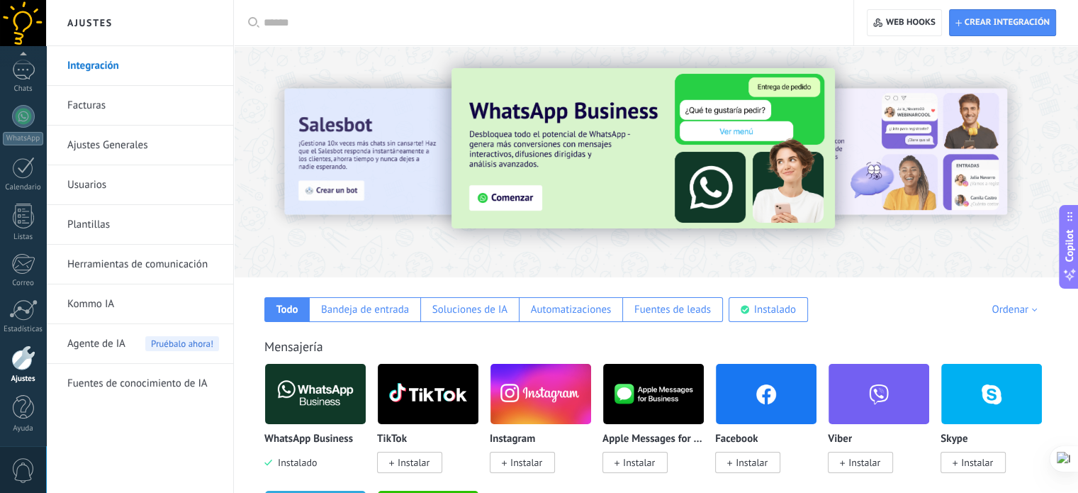
click at [108, 141] on link "Ajustes Generales" at bounding box center [143, 145] width 152 height 40
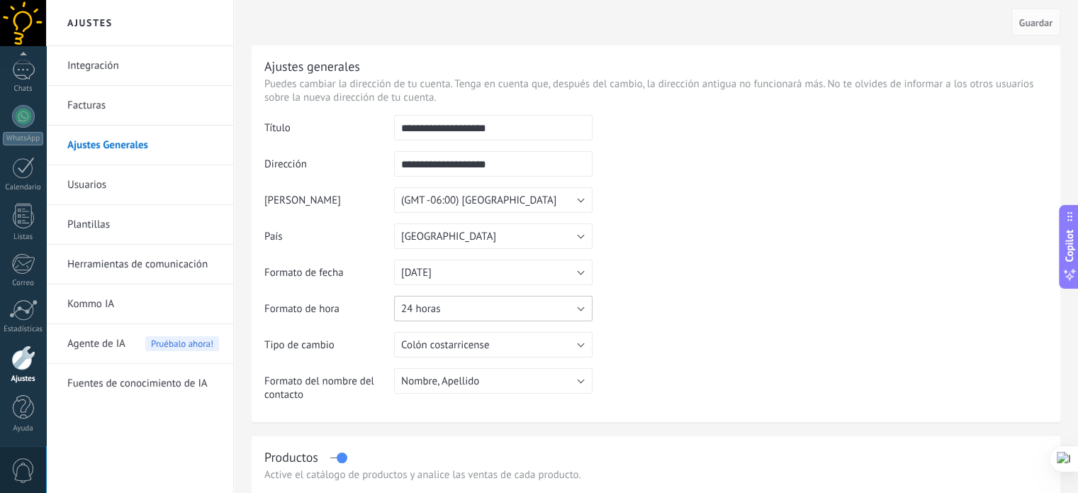
click at [578, 300] on button "24 horas" at bounding box center [493, 309] width 198 height 26
click at [541, 337] on span "12 horas" at bounding box center [487, 332] width 202 height 13
click at [1040, 25] on span "Guardar" at bounding box center [1035, 23] width 33 height 10
click at [109, 181] on link "Usuarios" at bounding box center [143, 185] width 152 height 40
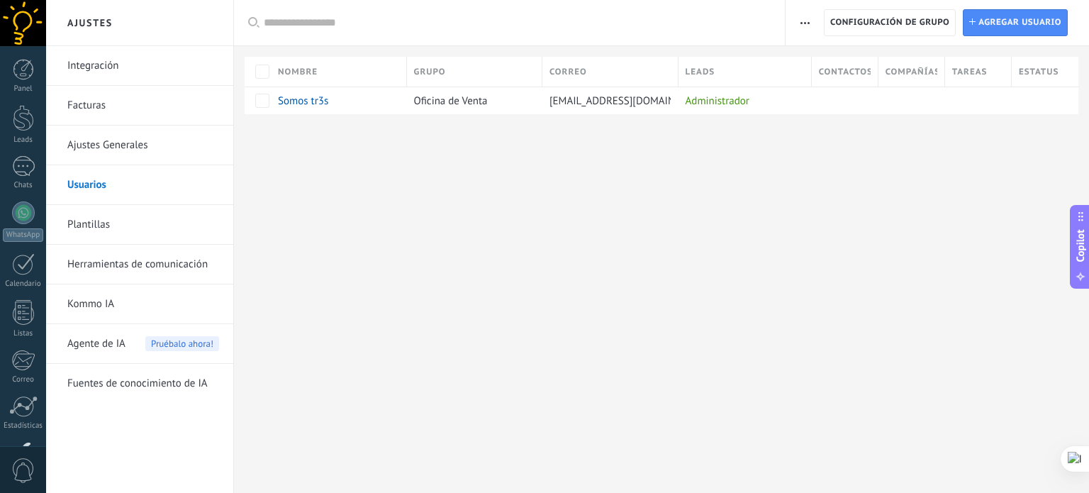
click at [118, 105] on link "Facturas" at bounding box center [143, 106] width 152 height 40
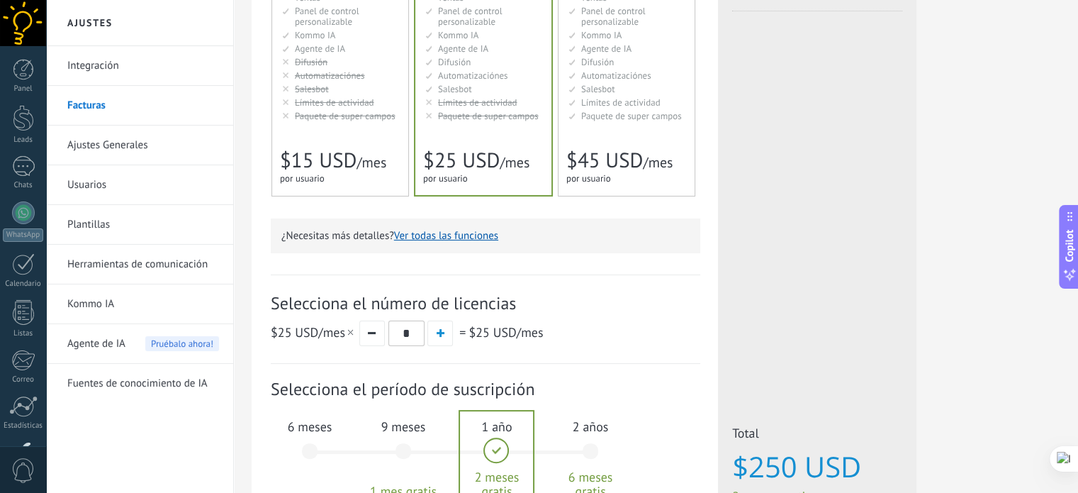
scroll to position [416, 0]
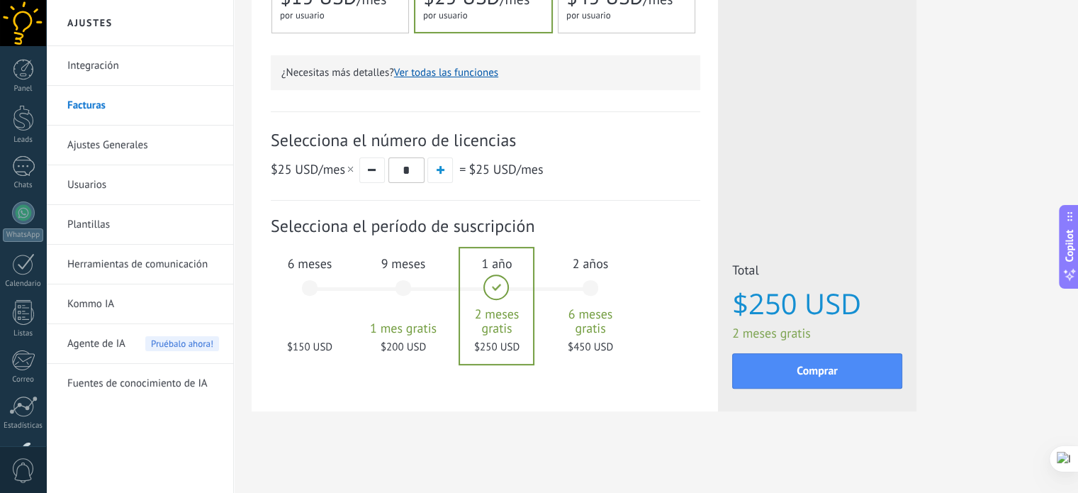
click at [406, 284] on div "9 meses 1 mes gratis $200 USD" at bounding box center [403, 294] width 77 height 100
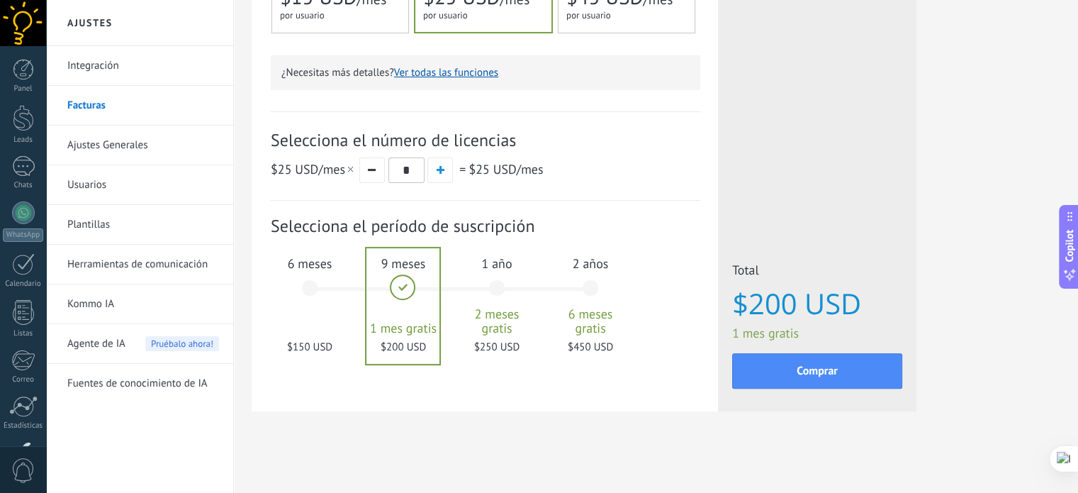
click at [312, 286] on div "6 meses $150 USD" at bounding box center [309, 294] width 77 height 100
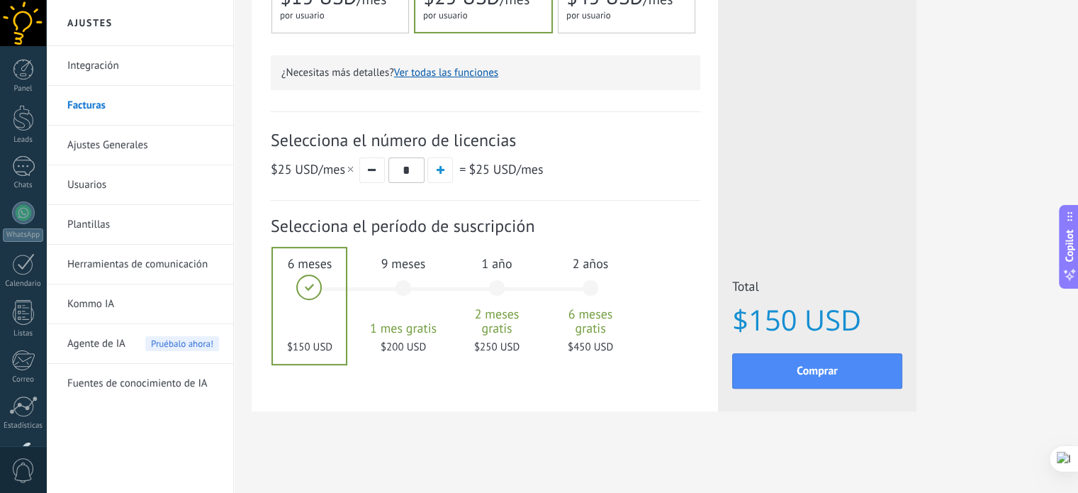
scroll to position [0, 0]
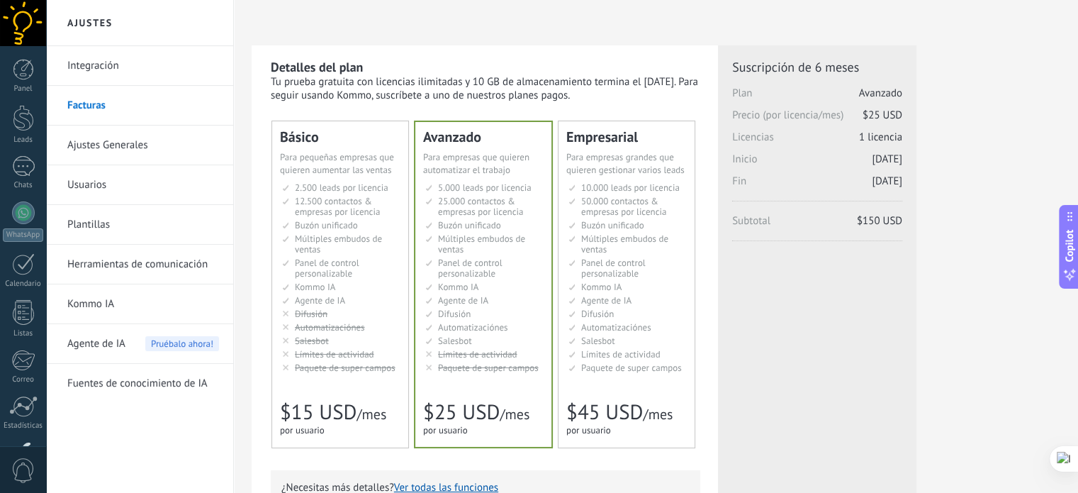
click at [103, 69] on link "Integración" at bounding box center [143, 66] width 152 height 40
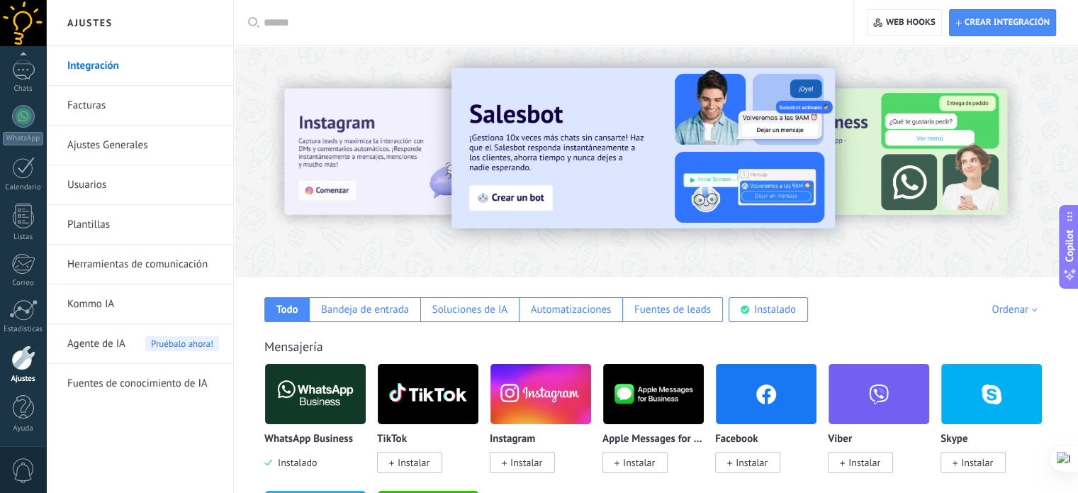
click at [76, 22] on h2 "Ajustes" at bounding box center [140, 23] width 152 height 46
click at [15, 26] on div at bounding box center [23, 23] width 46 height 46
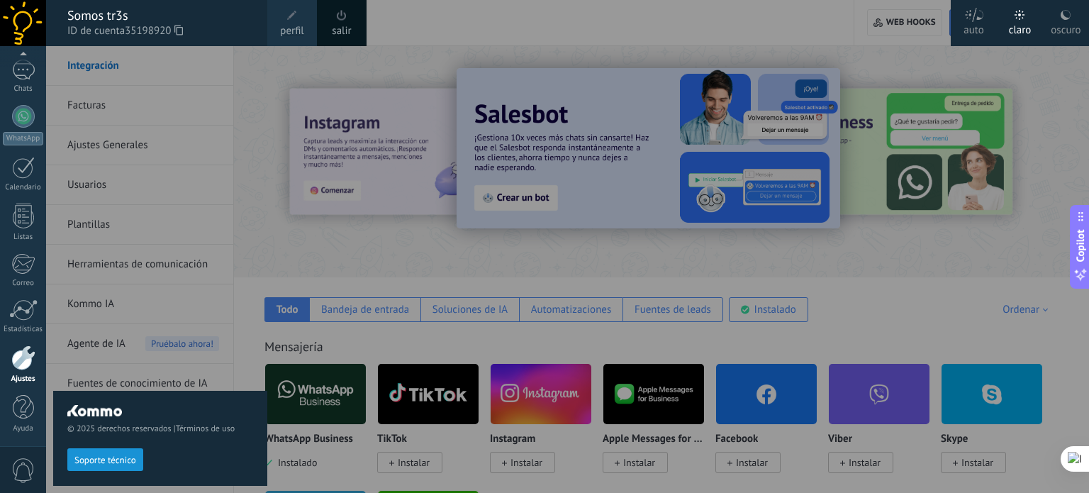
click at [299, 21] on span at bounding box center [292, 16] width 16 height 16
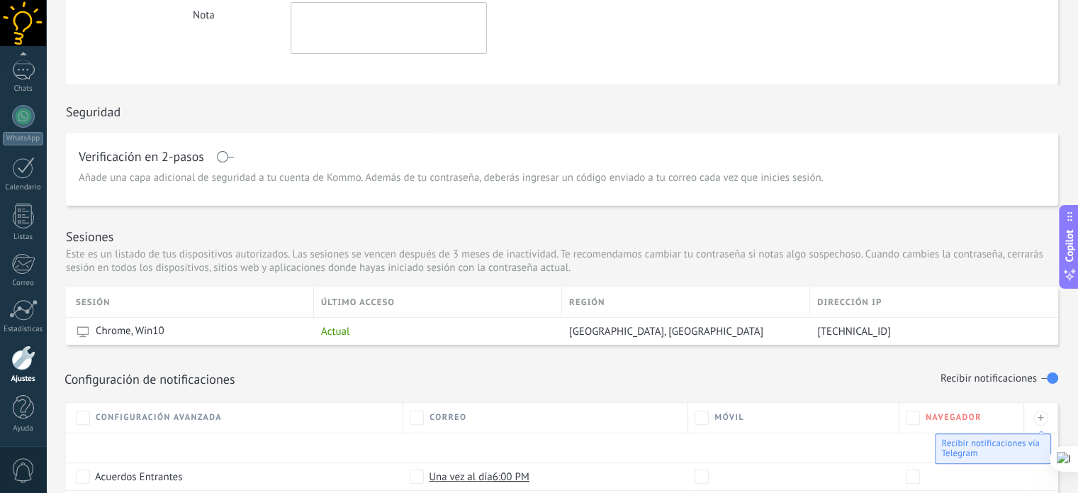
scroll to position [236, 0]
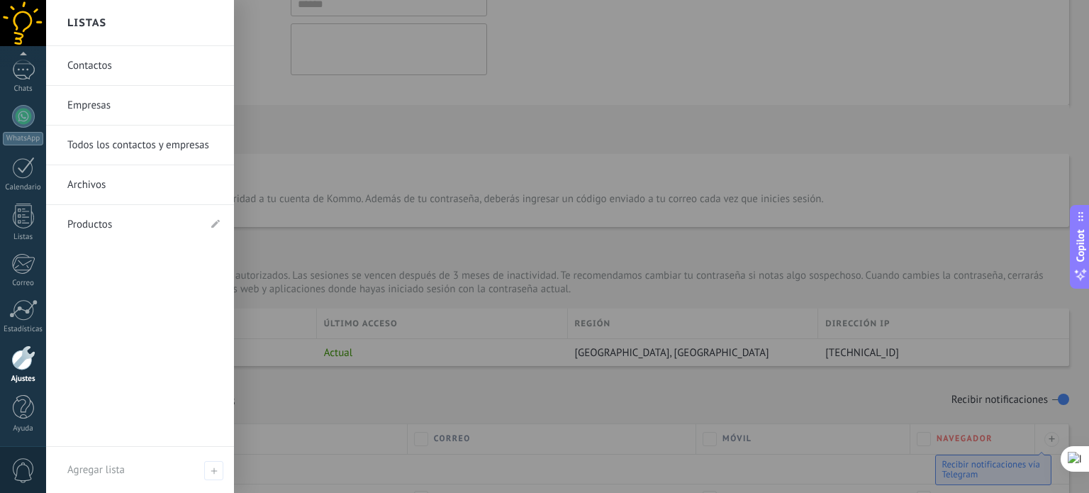
click at [86, 70] on link "Contactos" at bounding box center [143, 66] width 152 height 40
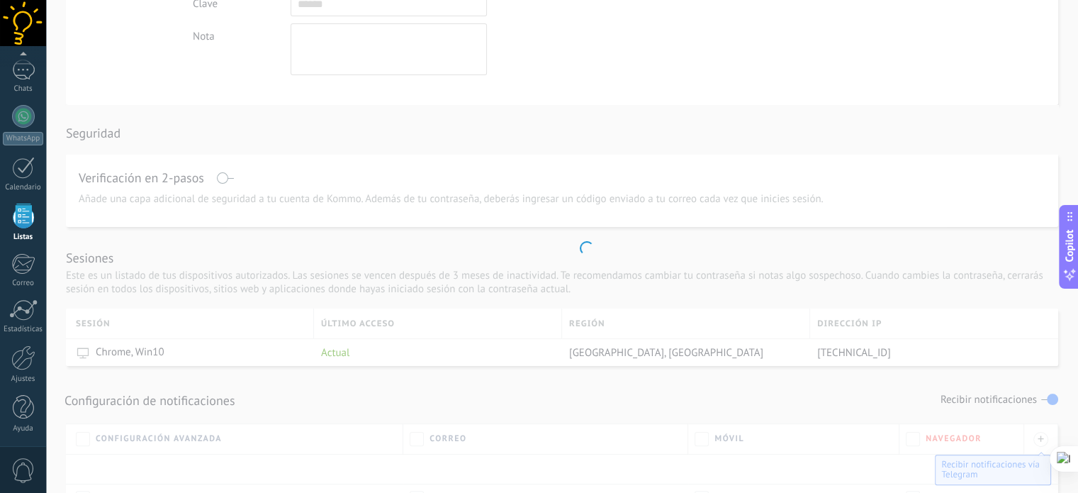
scroll to position [87, 0]
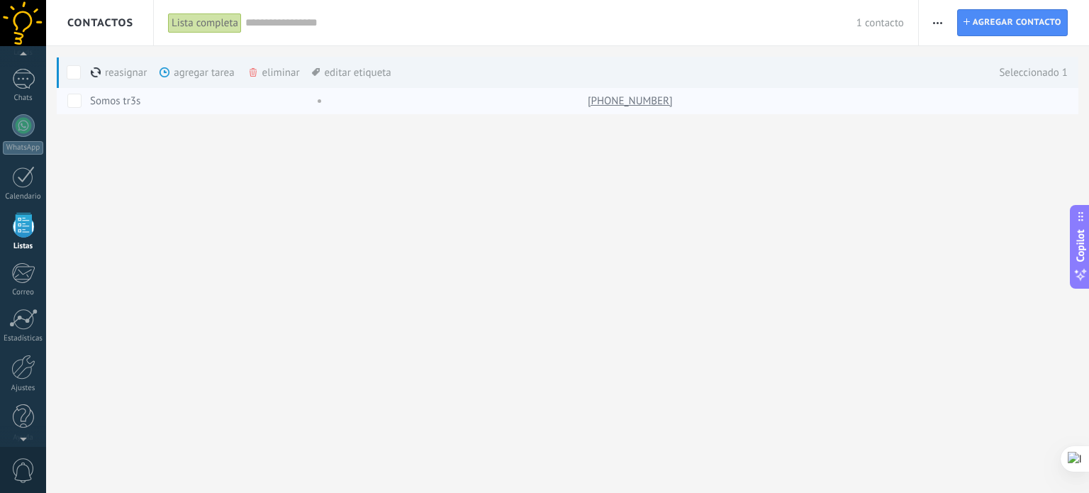
click at [602, 103] on link "[PHONE_NUMBER]" at bounding box center [631, 100] width 88 height 13
click at [937, 26] on span "button" at bounding box center [937, 22] width 9 height 27
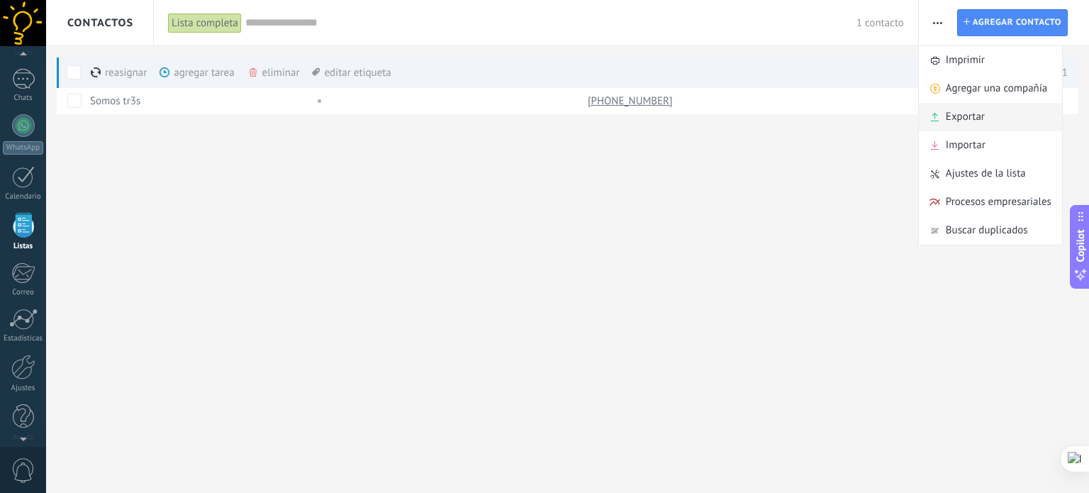
click at [965, 118] on span "Exportar" at bounding box center [964, 117] width 39 height 28
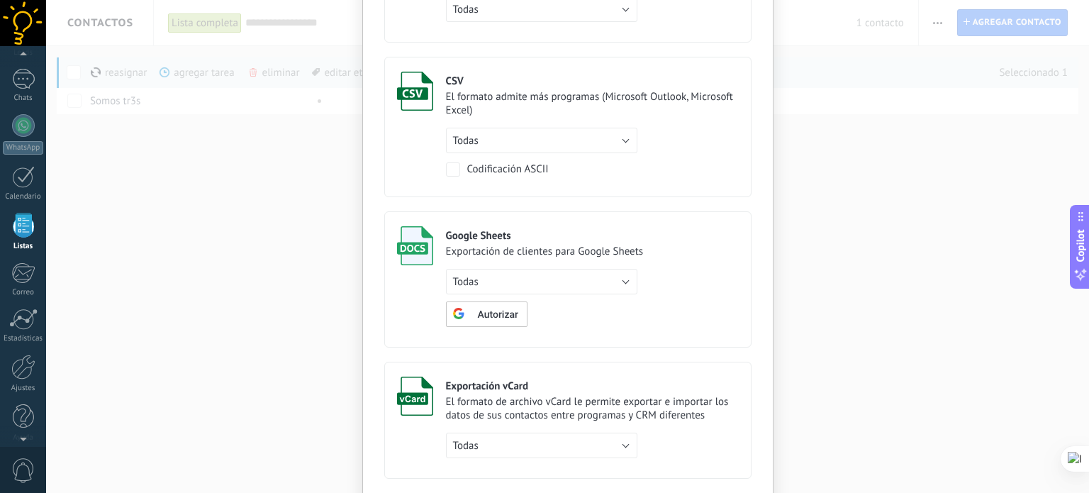
scroll to position [225, 0]
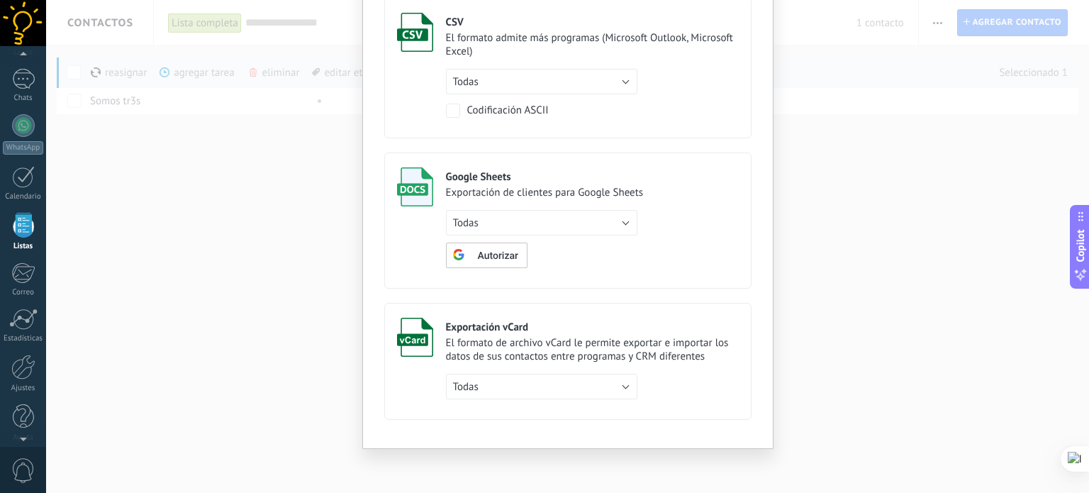
click at [872, 88] on div "Exportar Cancelar Exportar Excel Exportar a un archivo de Microsoft Excel Todas…" at bounding box center [567, 246] width 1042 height 493
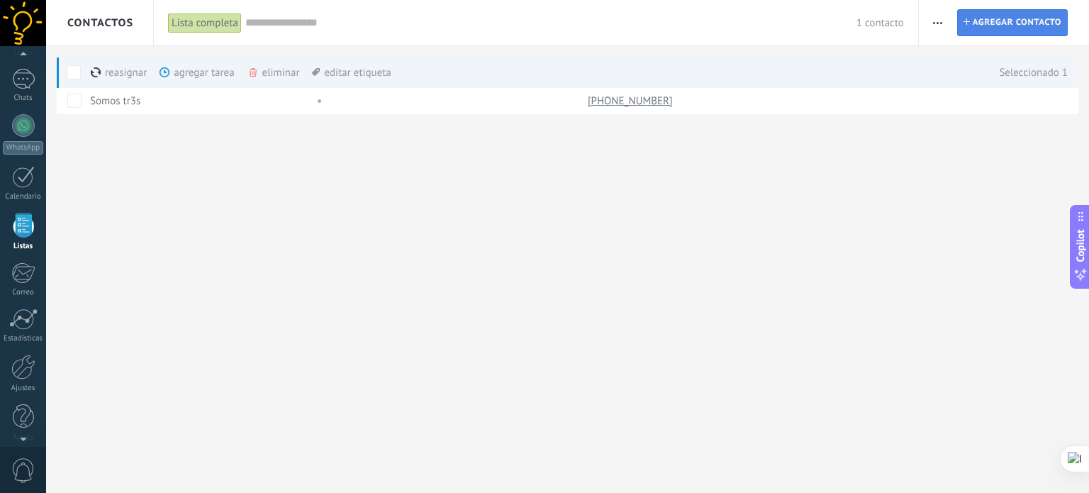
click at [1016, 26] on span "Agregar contacto" at bounding box center [1016, 23] width 89 height 26
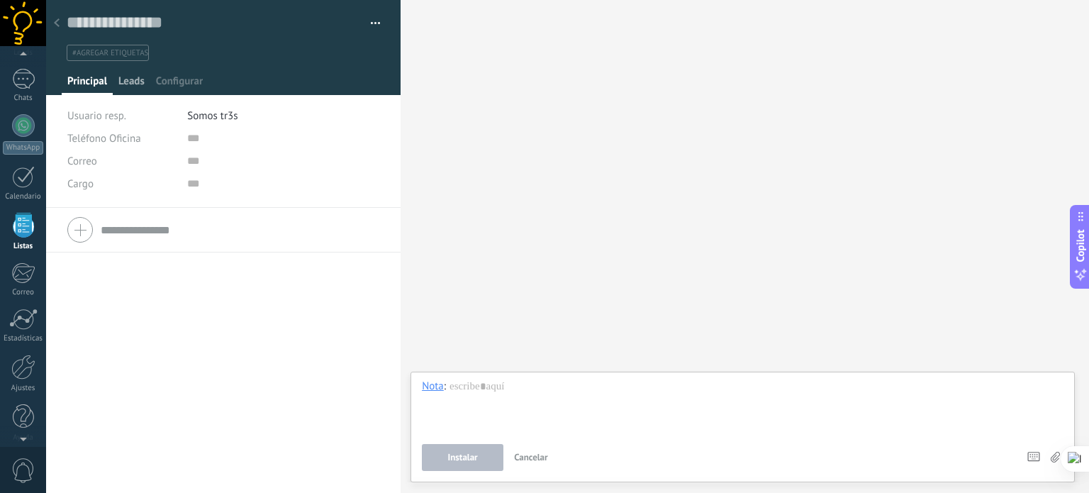
click at [137, 79] on span "Leads" at bounding box center [131, 84] width 26 height 21
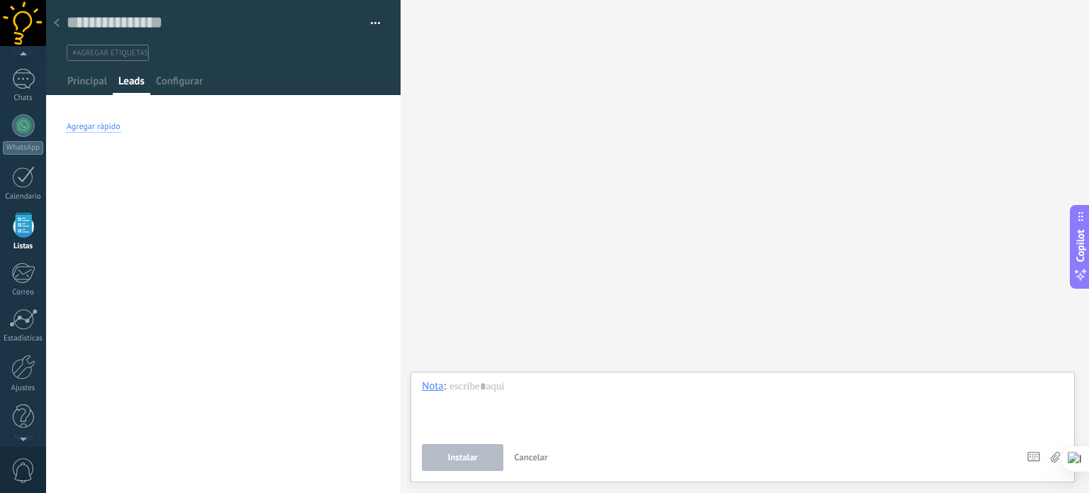
click at [113, 123] on div "Agregar rápido" at bounding box center [94, 126] width 54 height 11
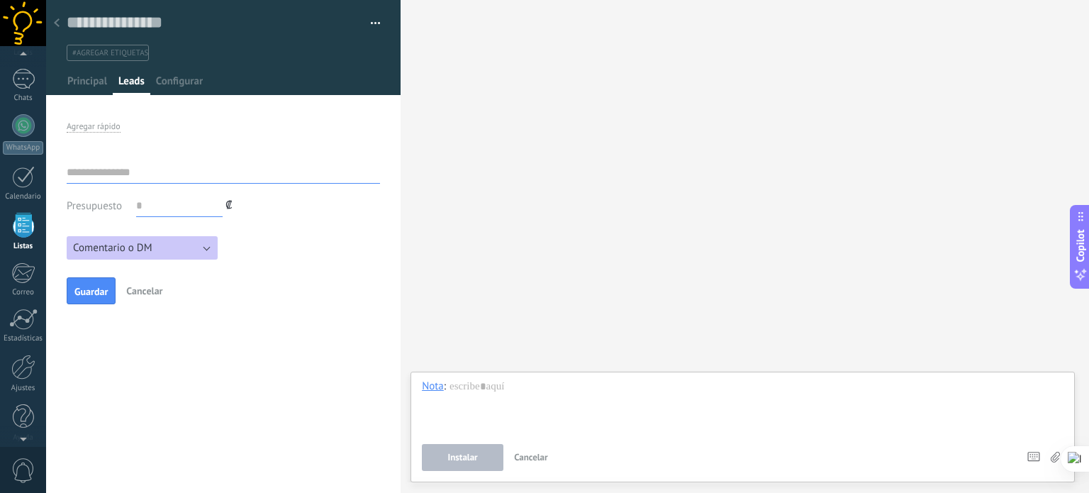
click at [198, 247] on button "Comentario o DM" at bounding box center [142, 247] width 151 height 23
click at [198, 247] on div "Comentario o DM Obsequio o DM enviado Cualificado Propuesta enviada Negociación…" at bounding box center [142, 247] width 151 height 23
click at [173, 72] on div at bounding box center [223, 47] width 355 height 95
click at [176, 79] on span "Configurar" at bounding box center [179, 84] width 47 height 21
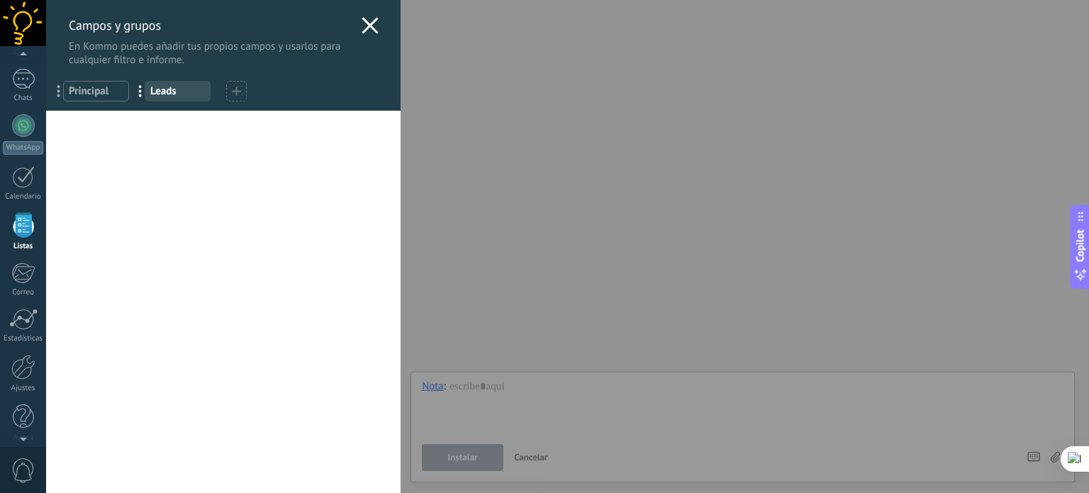
click at [370, 28] on use at bounding box center [370, 25] width 16 height 16
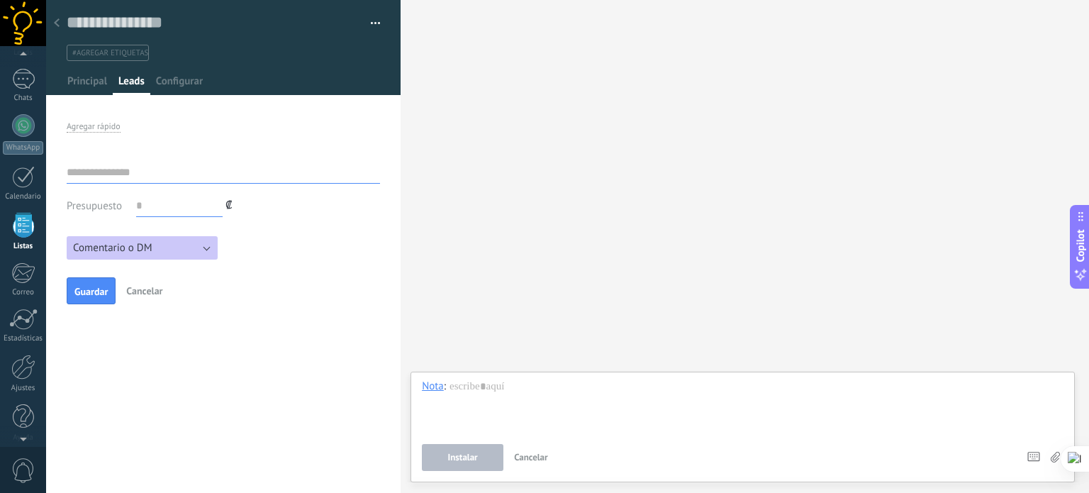
click at [370, 28] on button "button" at bounding box center [370, 23] width 21 height 21
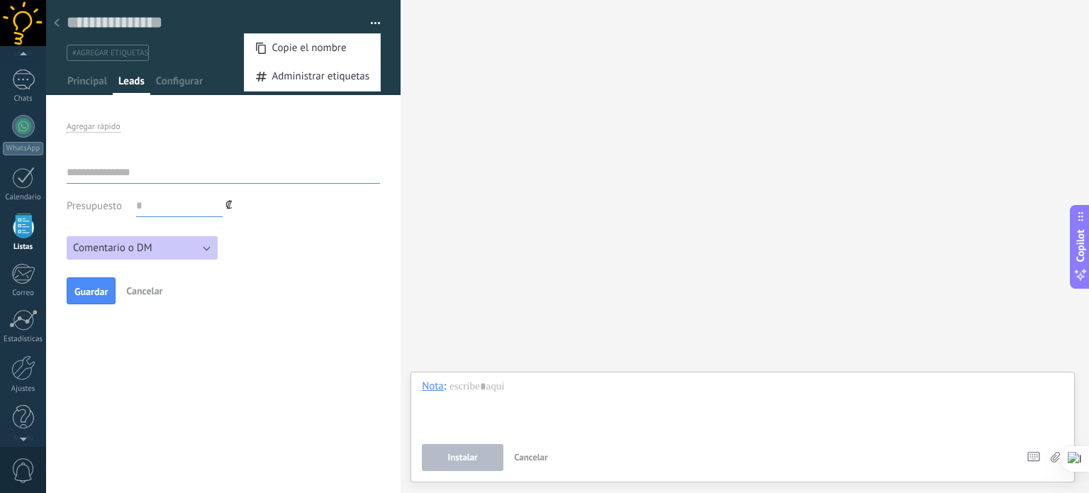
scroll to position [87, 0]
click at [60, 21] on div at bounding box center [57, 24] width 20 height 28
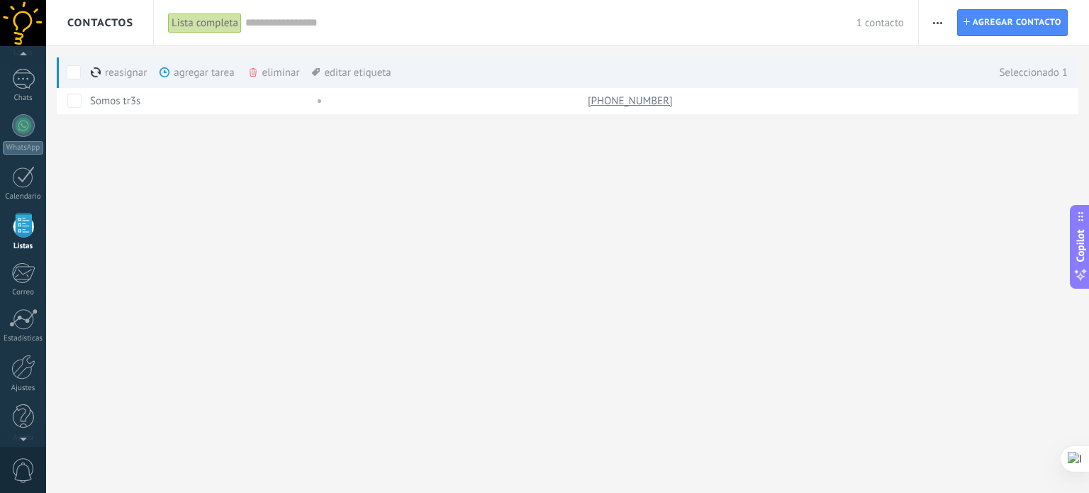
click at [468, 205] on div "Contactos Lista completa Aplicar 1 contacto Lista completa Contactos sin tareas…" at bounding box center [567, 246] width 1042 height 493
click at [261, 23] on input "text" at bounding box center [550, 23] width 611 height 15
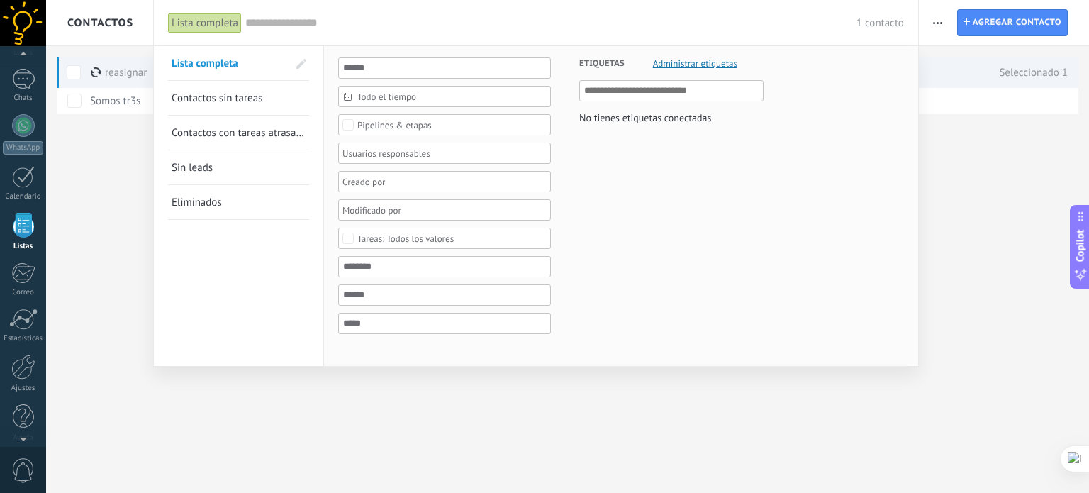
click at [824, 416] on div at bounding box center [544, 246] width 1089 height 493
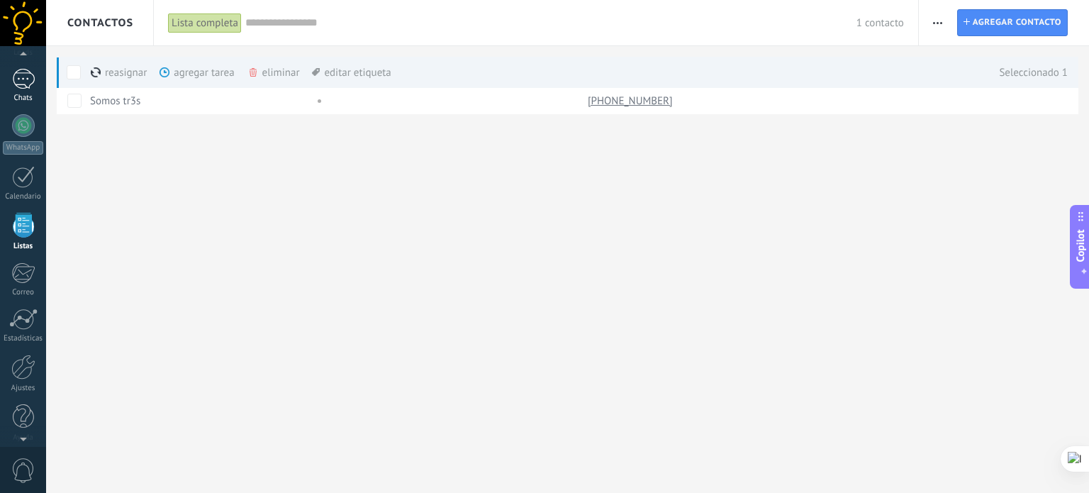
scroll to position [71, 0]
click at [22, 150] on div at bounding box center [23, 141] width 23 height 23
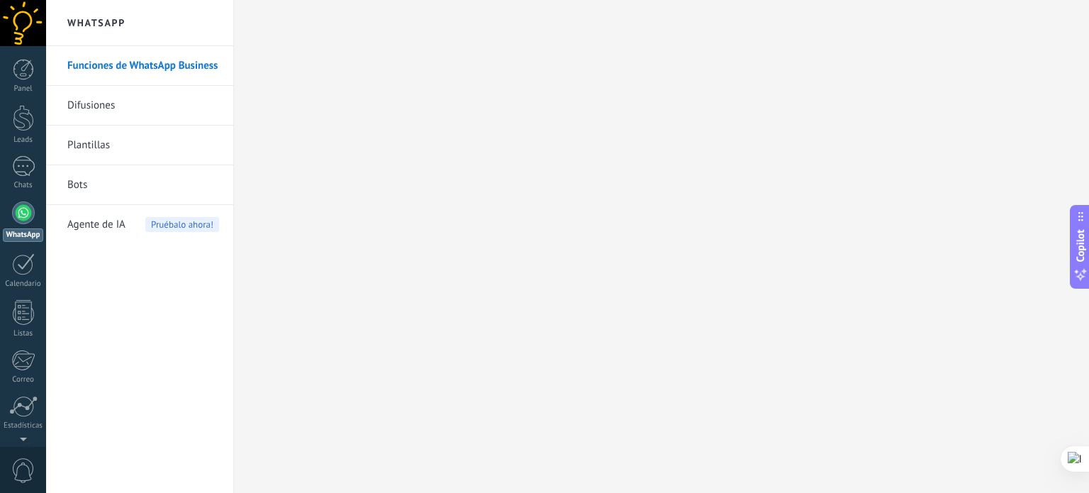
click at [114, 59] on link "Funciones de WhatsApp Business" at bounding box center [143, 66] width 152 height 40
click at [27, 71] on div at bounding box center [23, 69] width 21 height 21
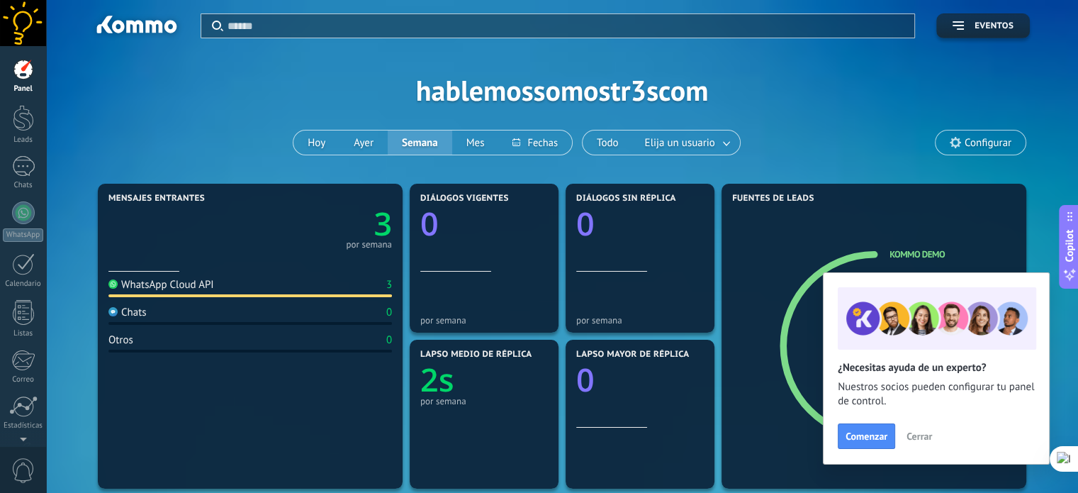
click at [912, 433] on span "Cerrar" at bounding box center [919, 436] width 26 height 10
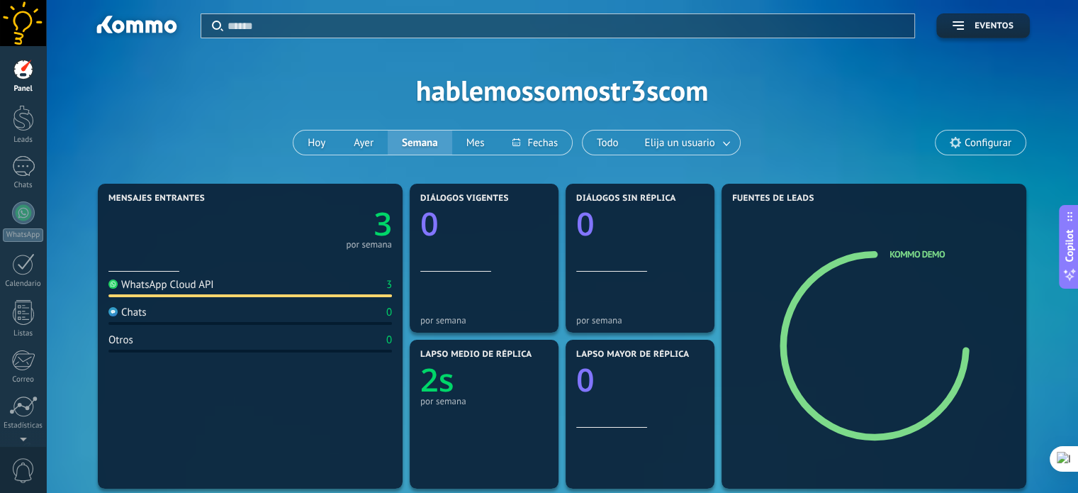
click at [965, 140] on span "Configurar" at bounding box center [988, 143] width 47 height 12
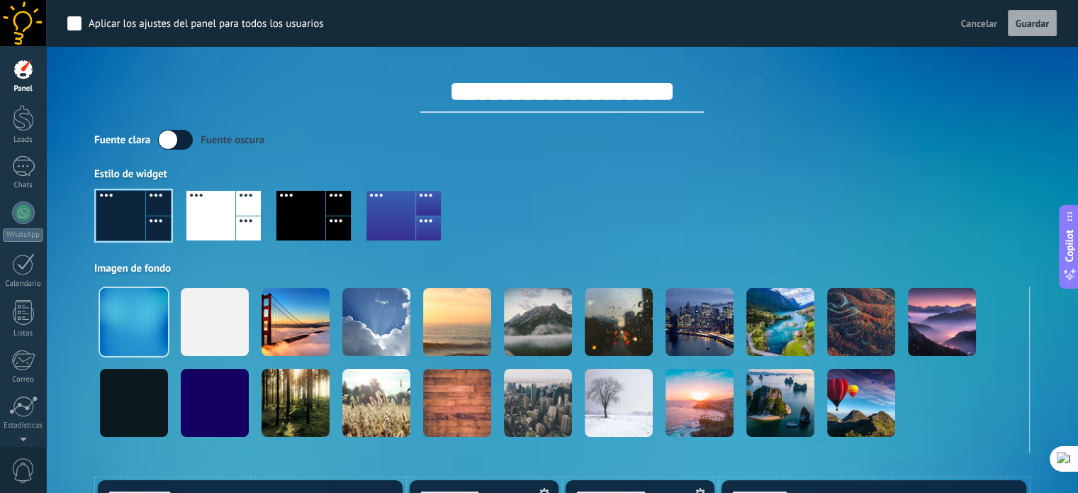
click at [229, 226] on div at bounding box center [210, 216] width 49 height 50
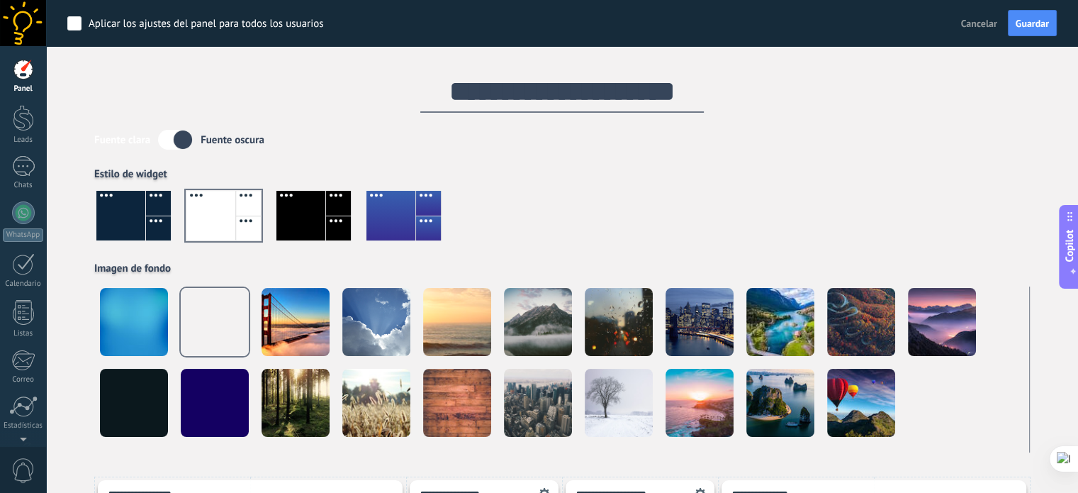
click at [95, 215] on div at bounding box center [561, 221] width 935 height 81
click at [122, 209] on div at bounding box center [120, 216] width 49 height 50
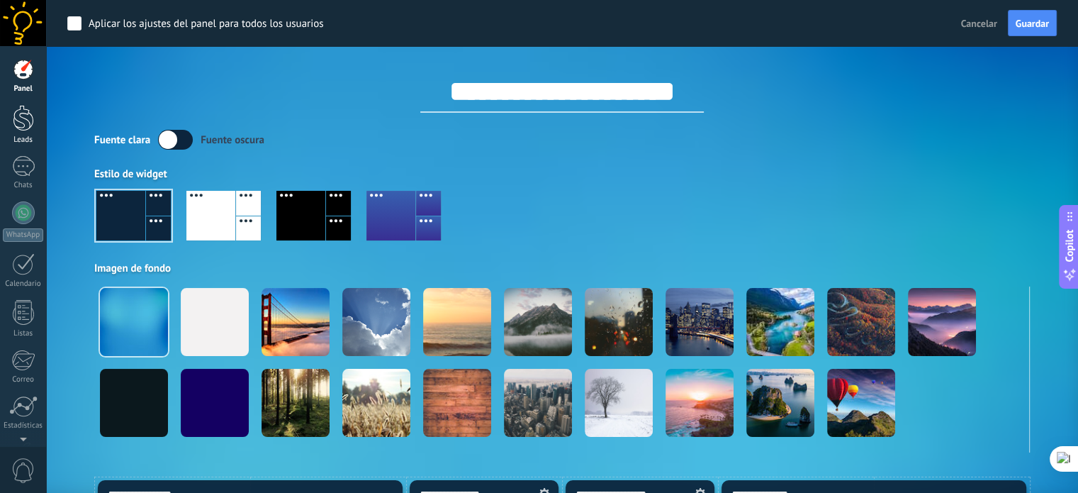
click at [17, 123] on div at bounding box center [23, 118] width 21 height 26
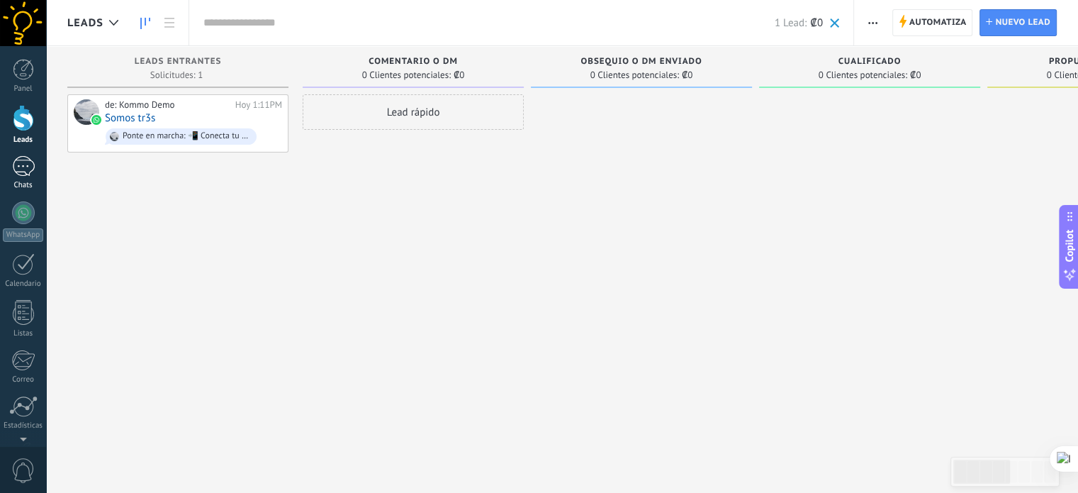
click at [16, 174] on div at bounding box center [23, 166] width 23 height 21
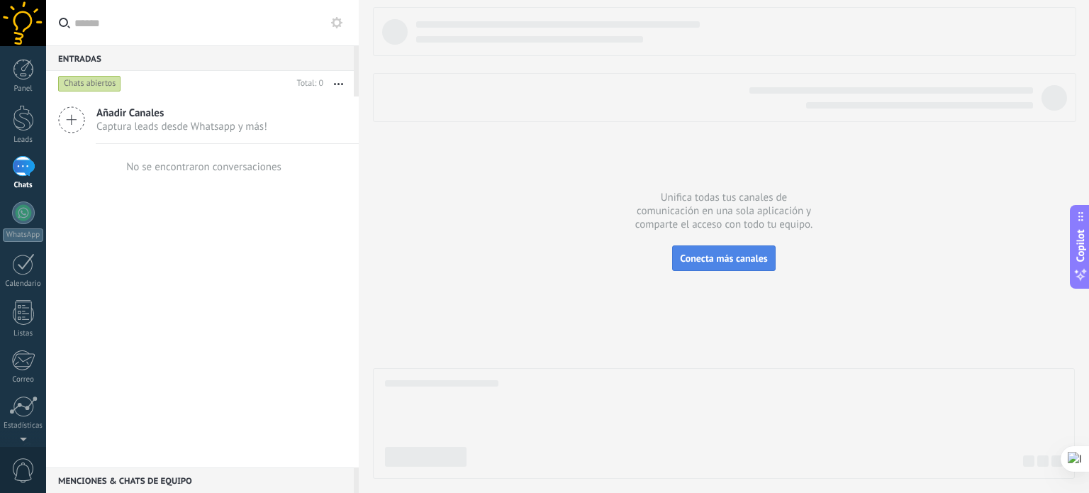
click at [697, 252] on span "Conecta más canales" at bounding box center [723, 258] width 87 height 13
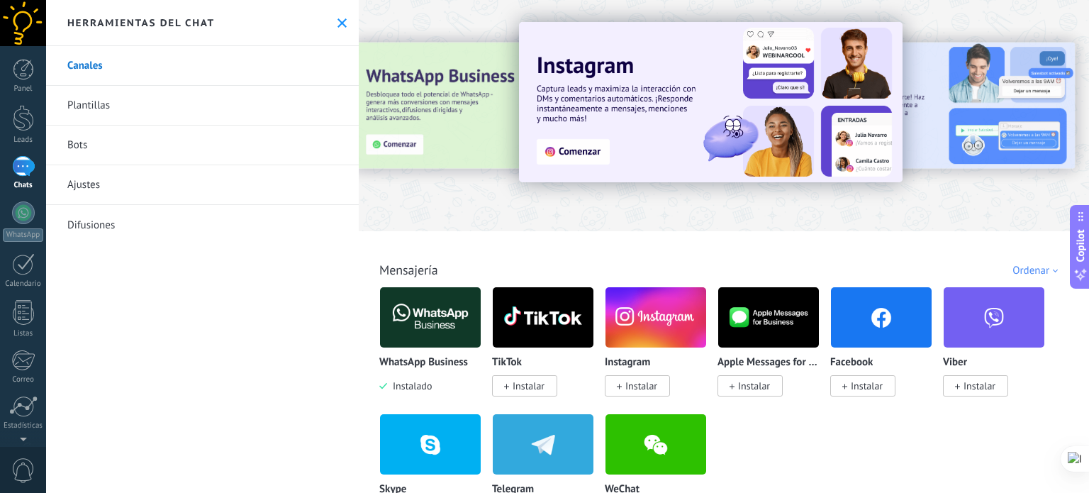
click at [420, 314] on img at bounding box center [430, 317] width 101 height 69
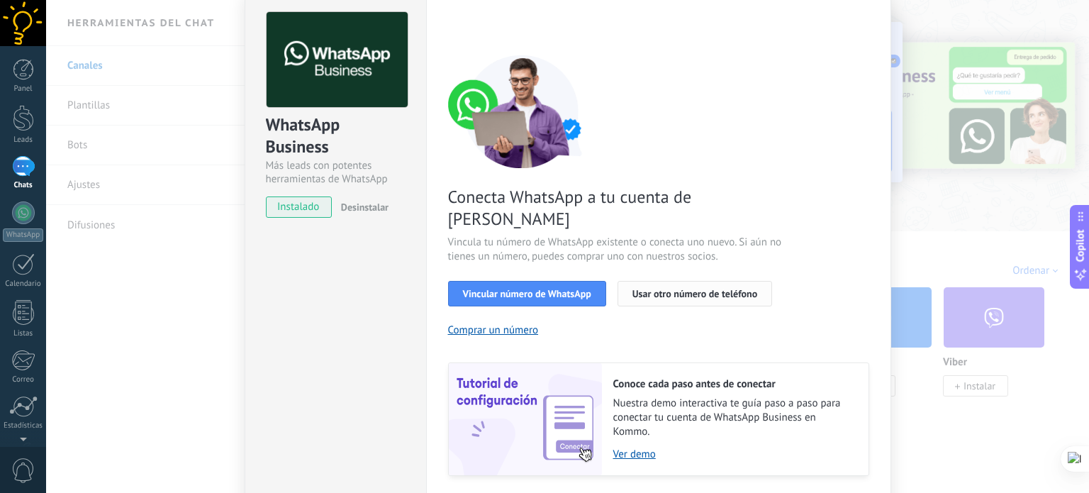
scroll to position [136, 0]
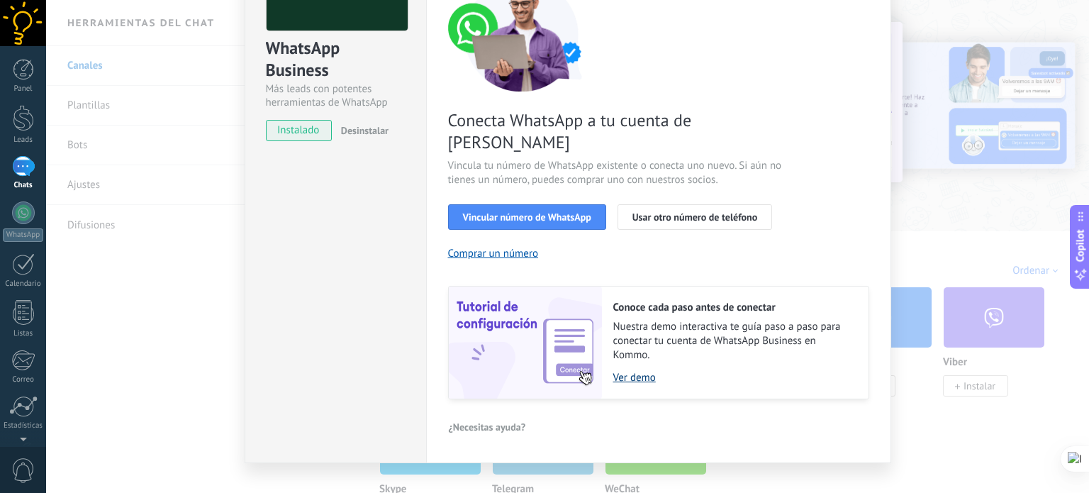
click at [631, 371] on link "Ver demo" at bounding box center [733, 377] width 241 height 13
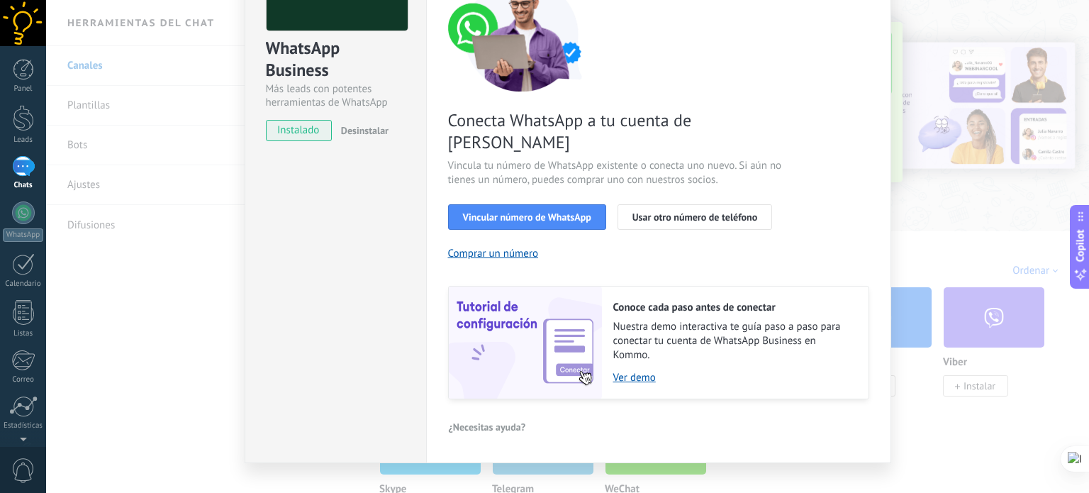
click at [354, 133] on span "Desinstalar" at bounding box center [364, 130] width 47 height 13
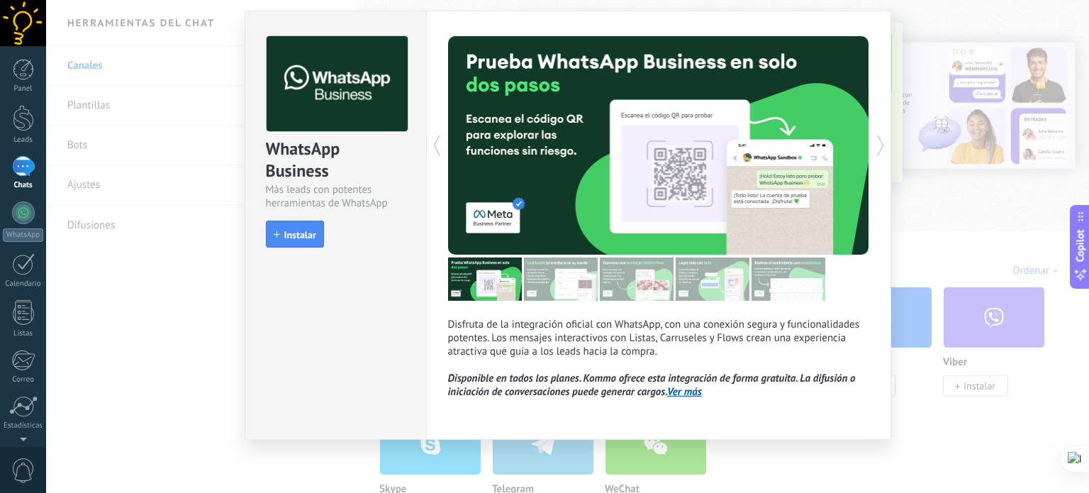
scroll to position [35, 0]
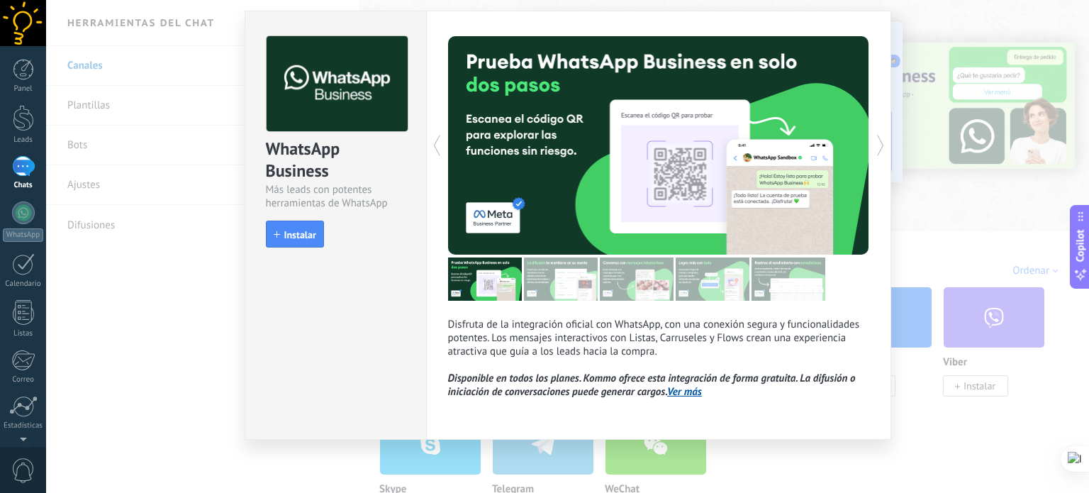
click at [884, 137] on icon at bounding box center [880, 145] width 14 height 28
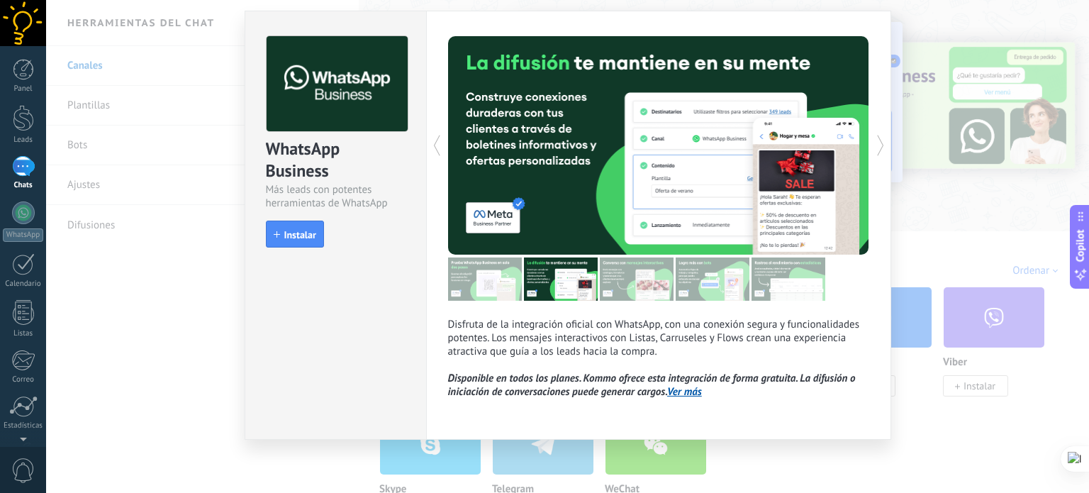
click at [884, 138] on icon at bounding box center [880, 145] width 14 height 28
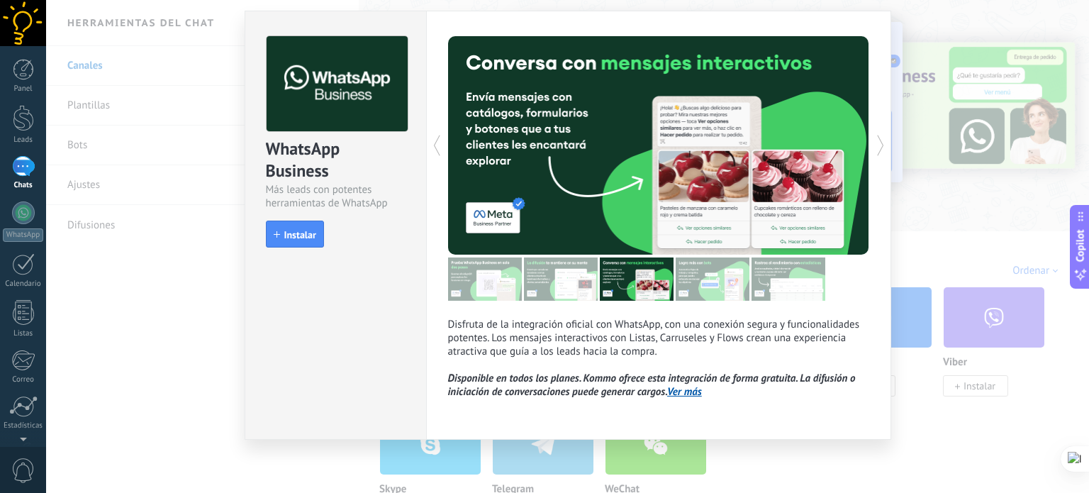
click at [884, 138] on icon at bounding box center [880, 145] width 14 height 28
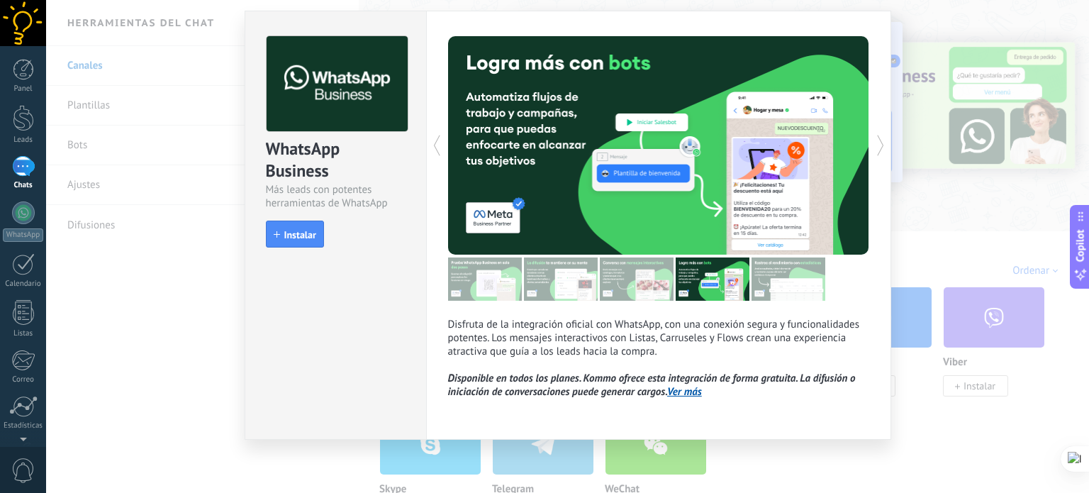
click at [884, 138] on icon at bounding box center [880, 145] width 14 height 28
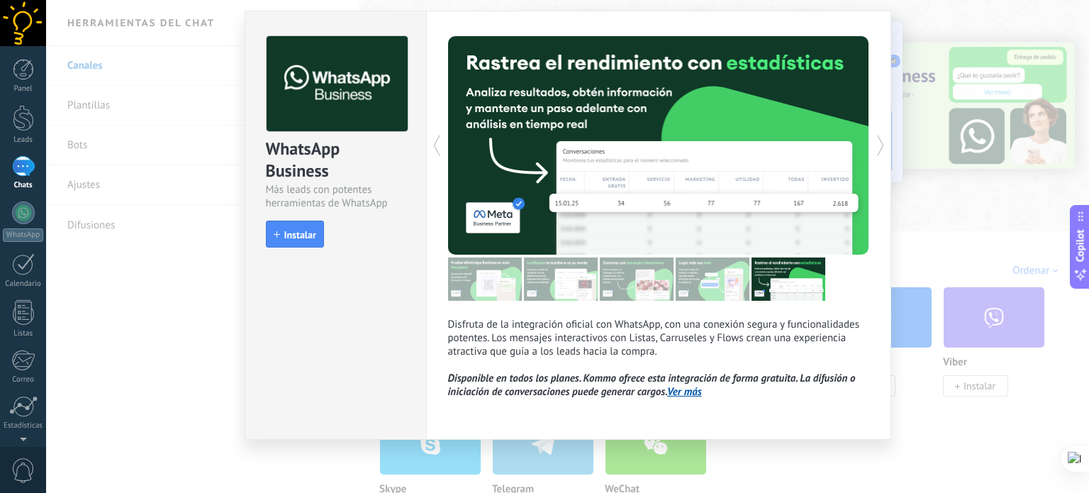
click at [884, 138] on icon at bounding box center [880, 145] width 14 height 28
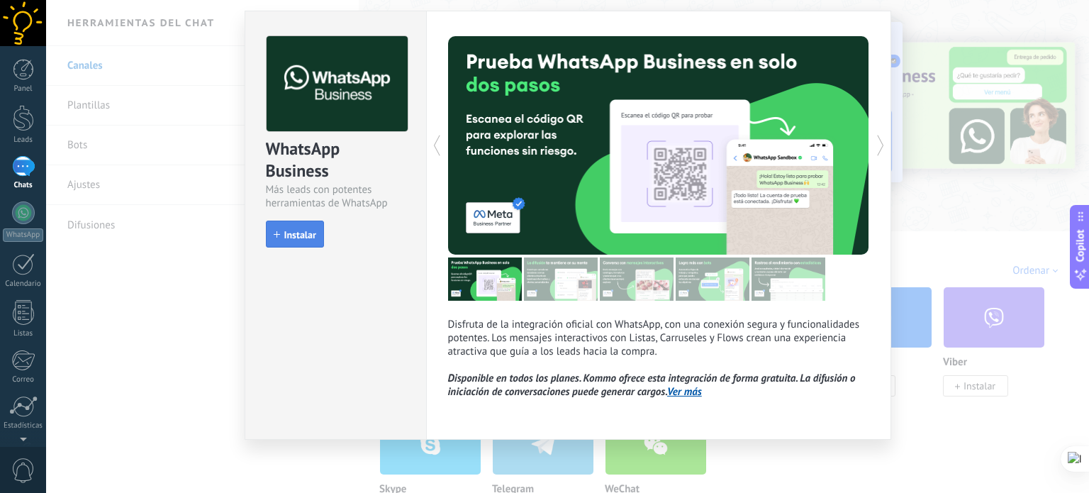
click at [292, 223] on button "Instalar" at bounding box center [295, 233] width 58 height 27
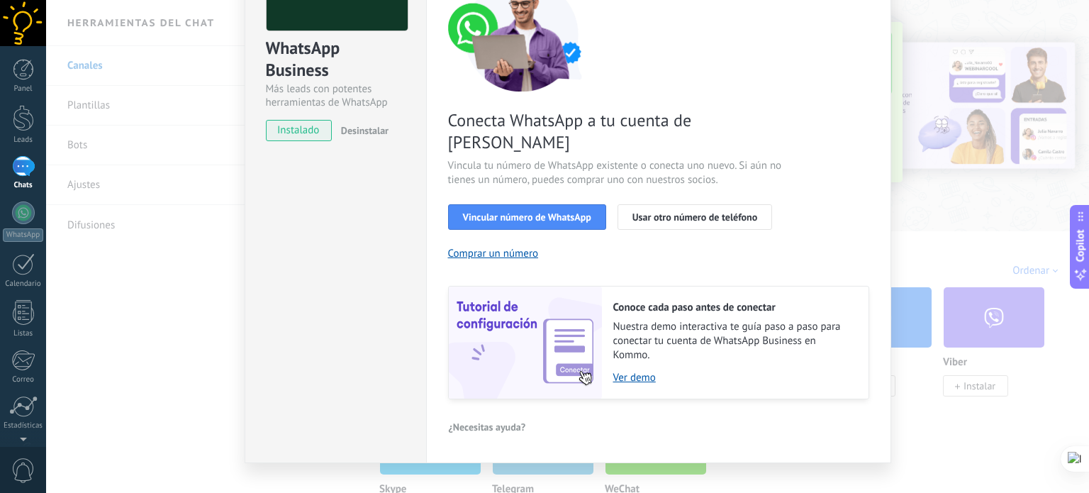
scroll to position [0, 0]
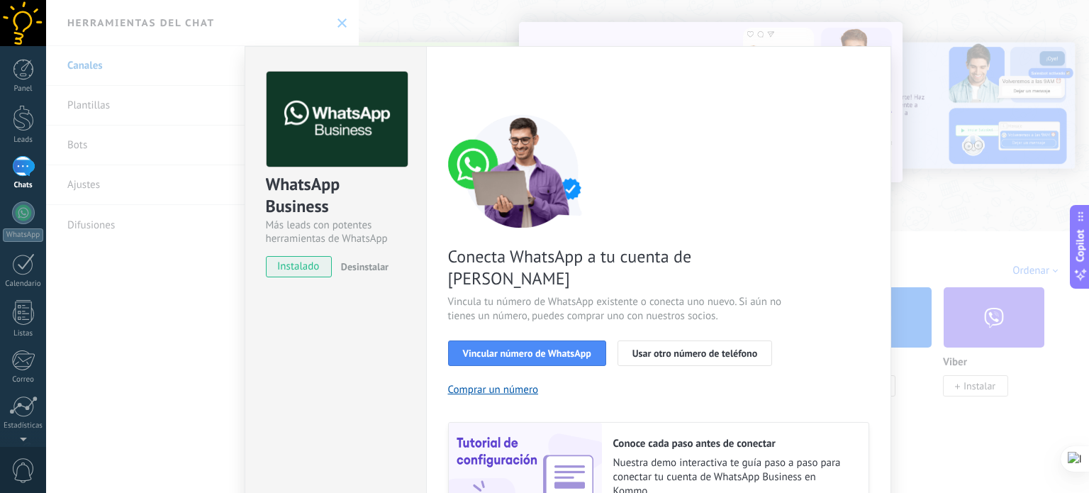
click at [26, 19] on div at bounding box center [23, 23] width 46 height 46
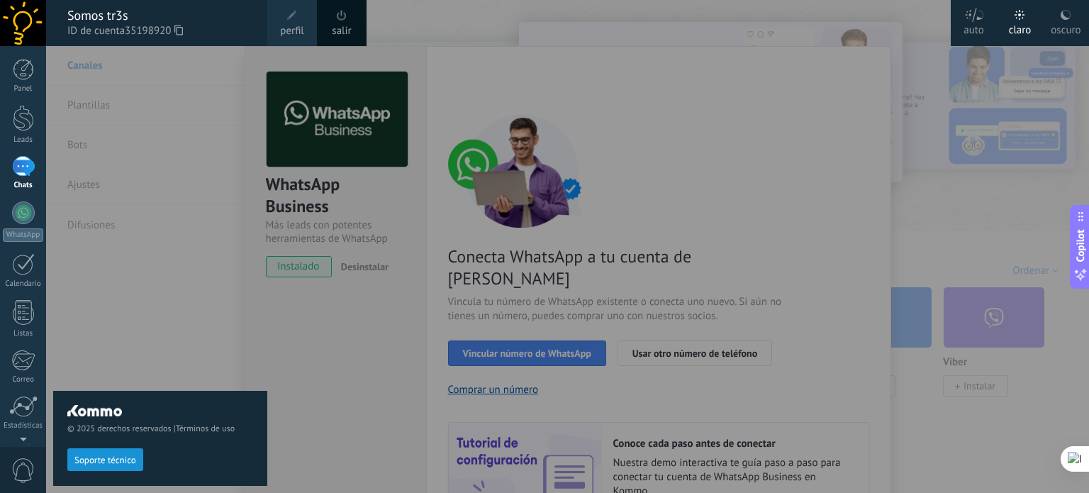
click at [296, 9] on span at bounding box center [292, 16] width 16 height 16
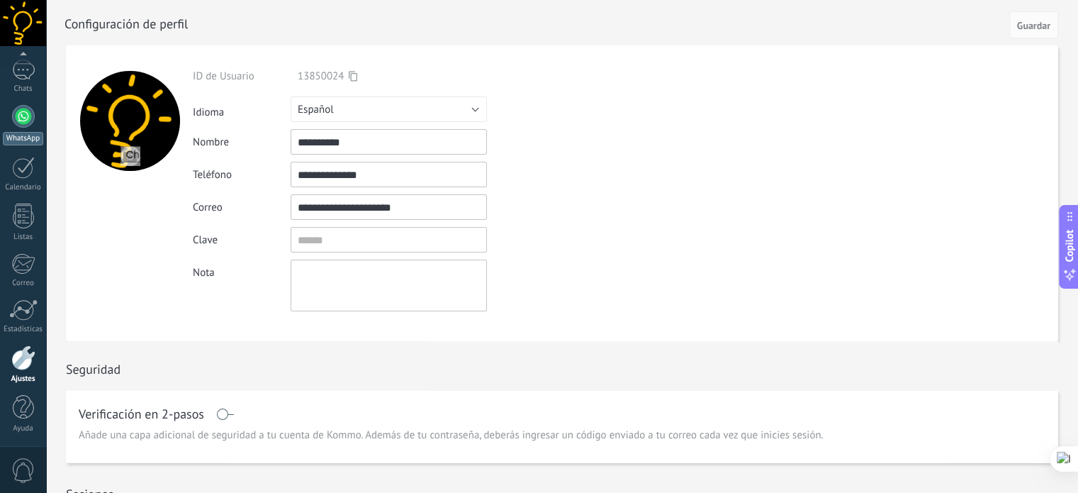
click at [12, 116] on link "WhatsApp" at bounding box center [23, 125] width 46 height 40
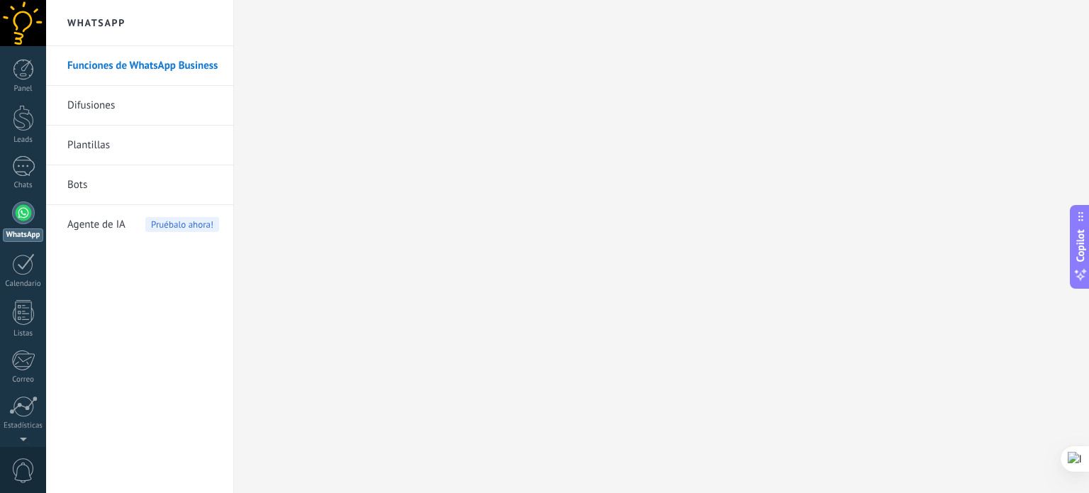
click at [23, 27] on div at bounding box center [23, 23] width 46 height 46
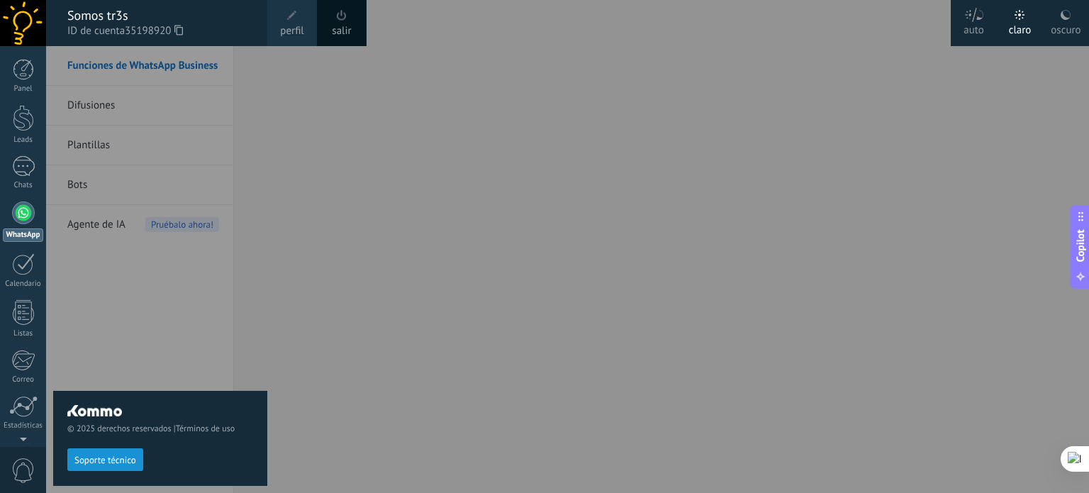
click at [285, 21] on span at bounding box center [292, 16] width 16 height 16
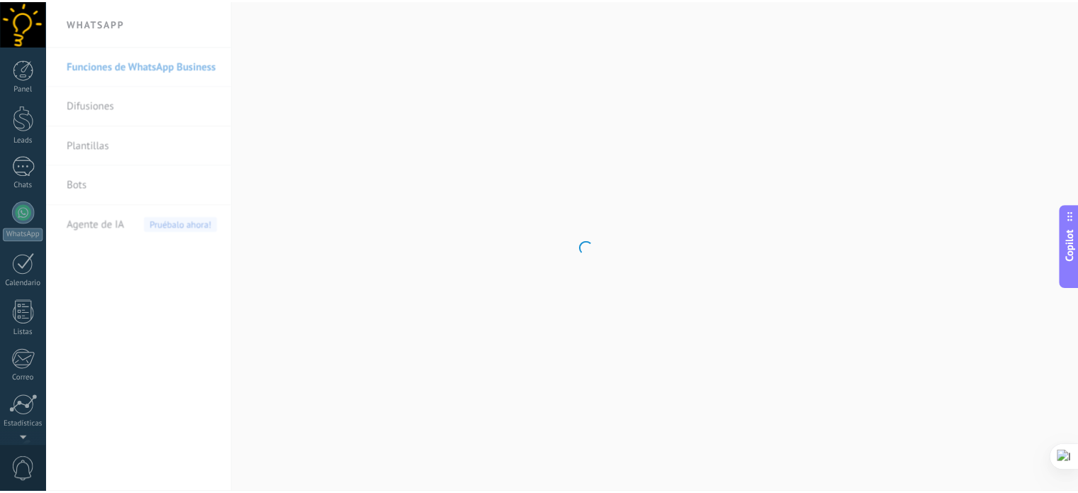
scroll to position [96, 0]
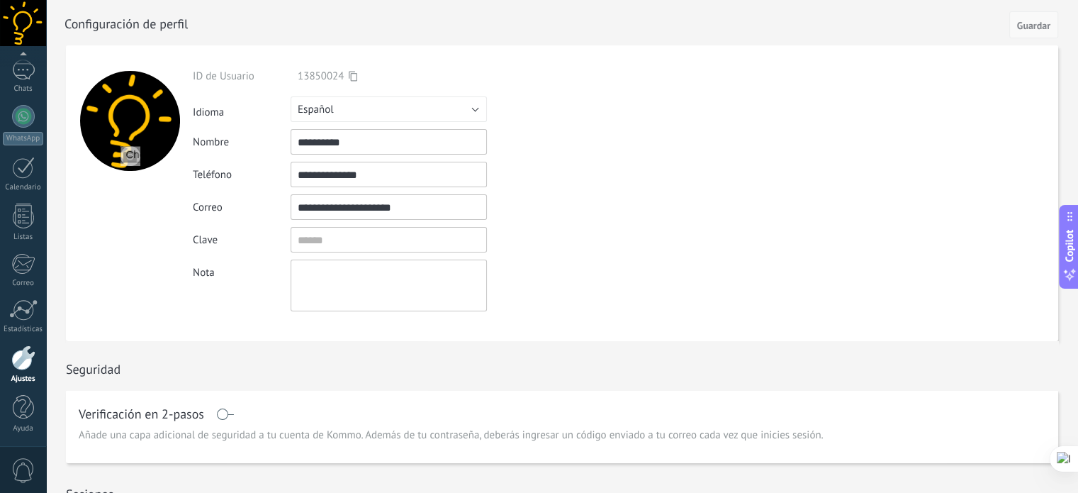
click at [1047, 28] on span "Guardar" at bounding box center [1033, 26] width 33 height 10
click at [11, 117] on link "WhatsApp" at bounding box center [23, 125] width 46 height 40
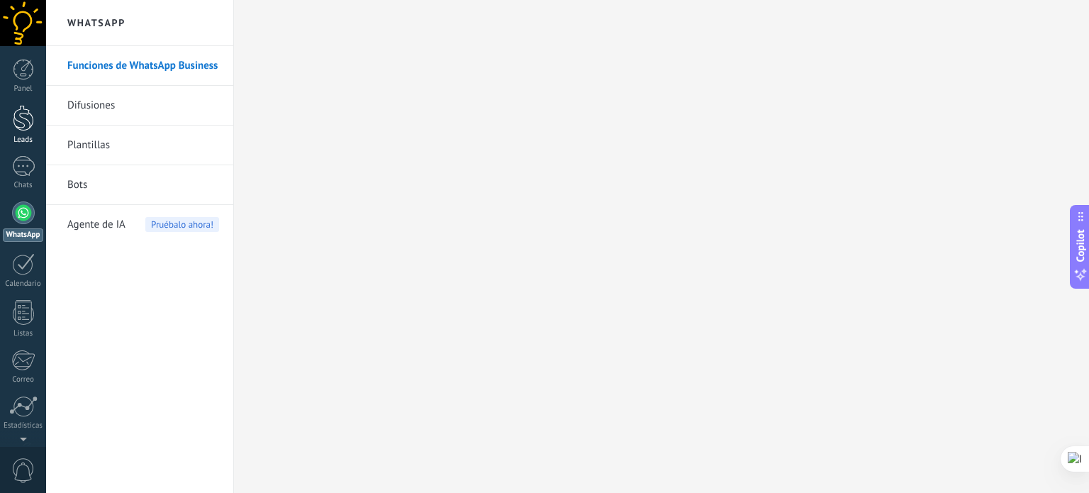
click at [14, 111] on div at bounding box center [23, 118] width 21 height 26
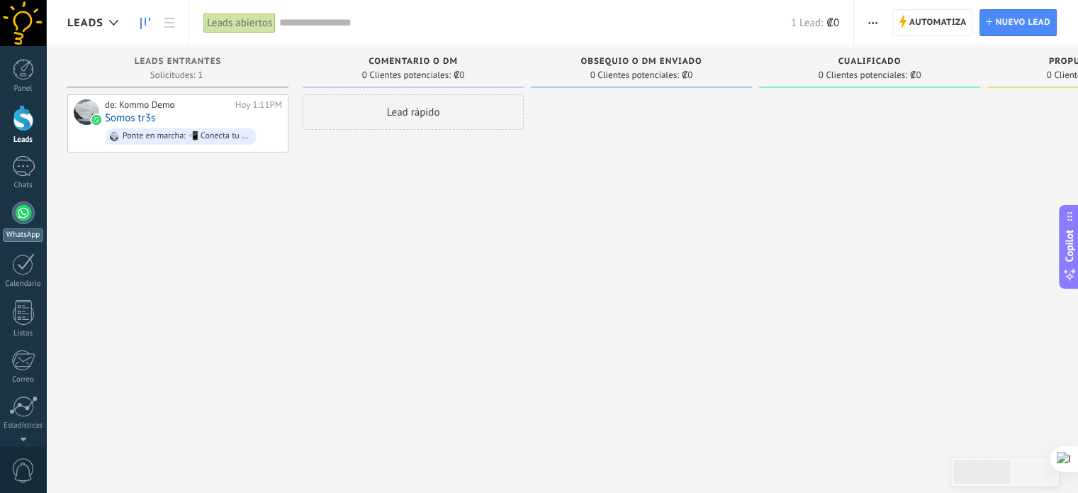
click at [27, 208] on div at bounding box center [23, 212] width 23 height 23
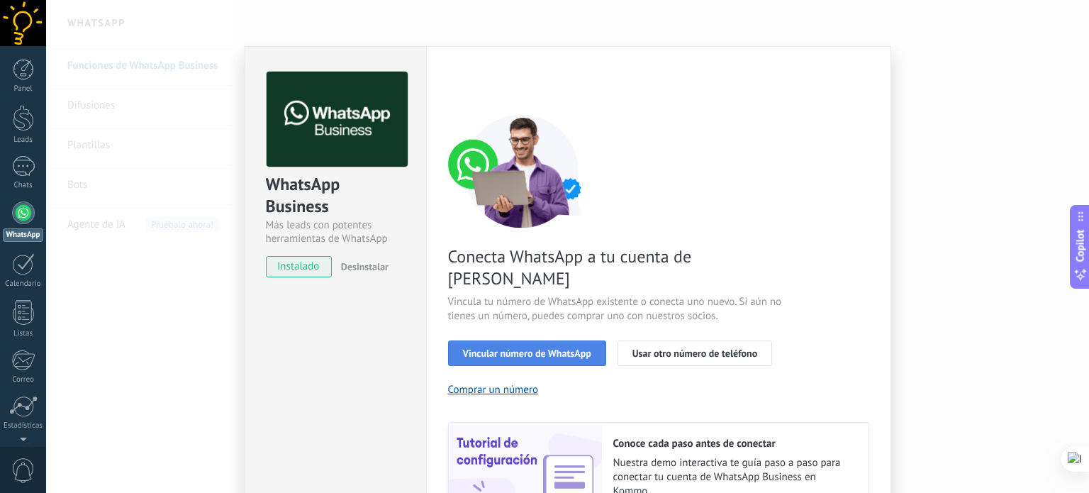
click at [507, 340] on button "Vincular número de WhatsApp" at bounding box center [527, 353] width 158 height 26
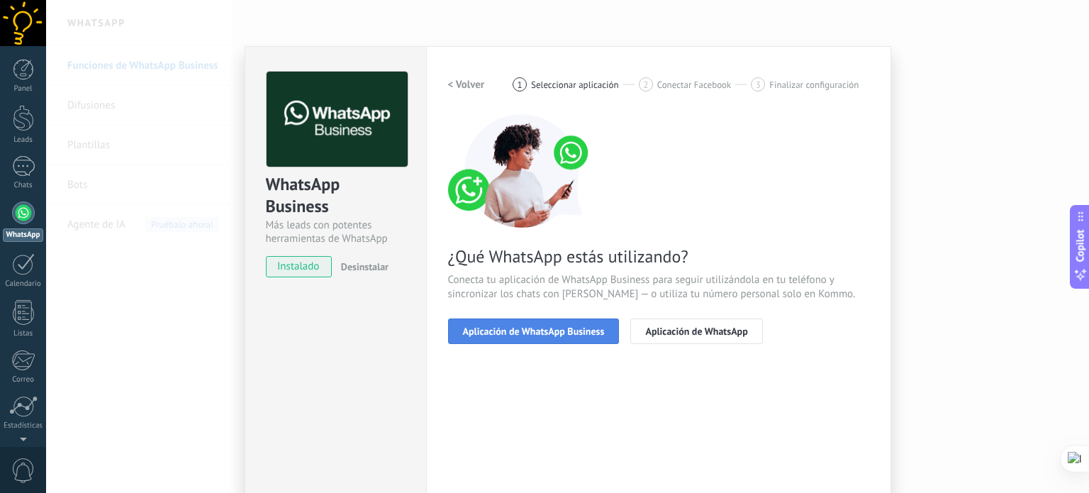
click at [507, 327] on span "Aplicación de WhatsApp Business" at bounding box center [534, 331] width 142 height 10
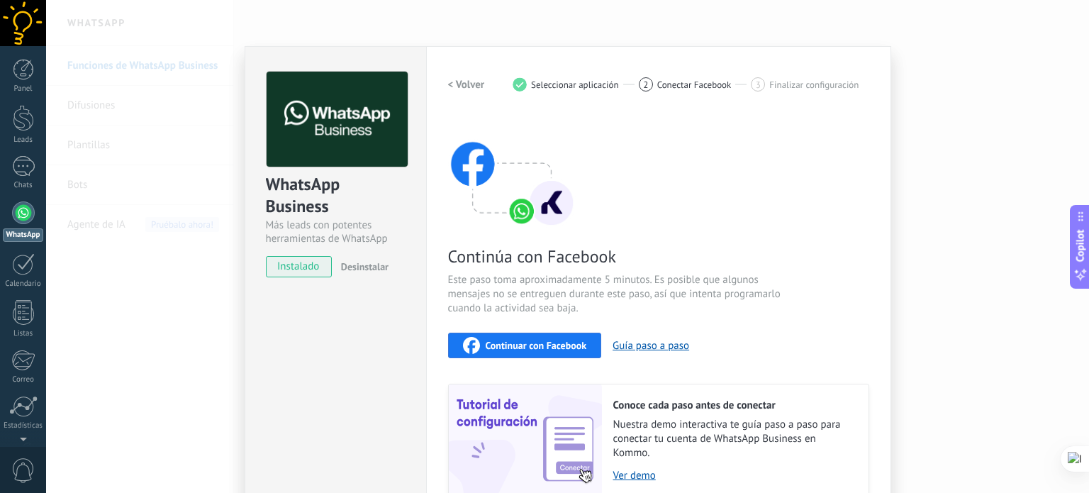
click at [515, 344] on span "Continuar con Facebook" at bounding box center [535, 345] width 101 height 10
click at [449, 81] on h2 "< Volver" at bounding box center [466, 84] width 37 height 13
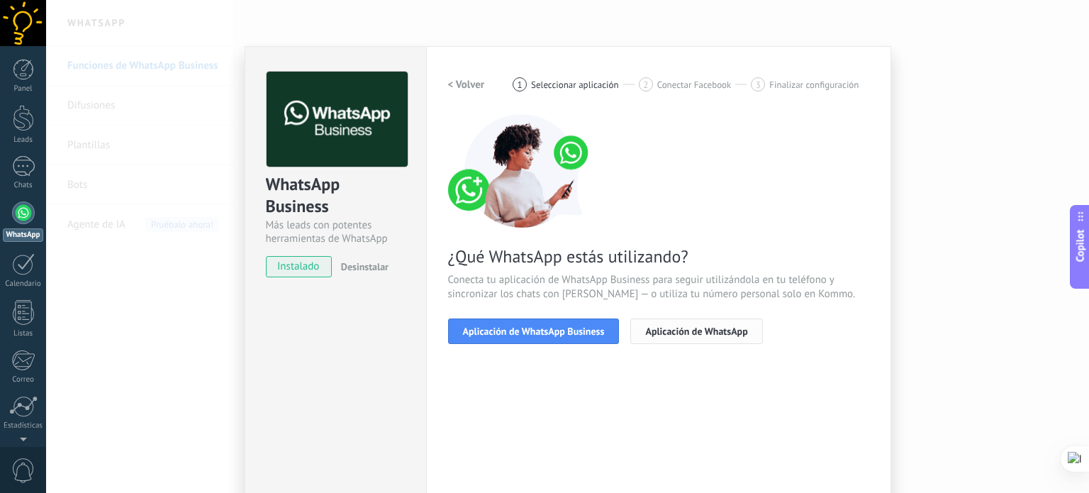
click at [716, 334] on span "Aplicación de WhatsApp" at bounding box center [696, 331] width 102 height 10
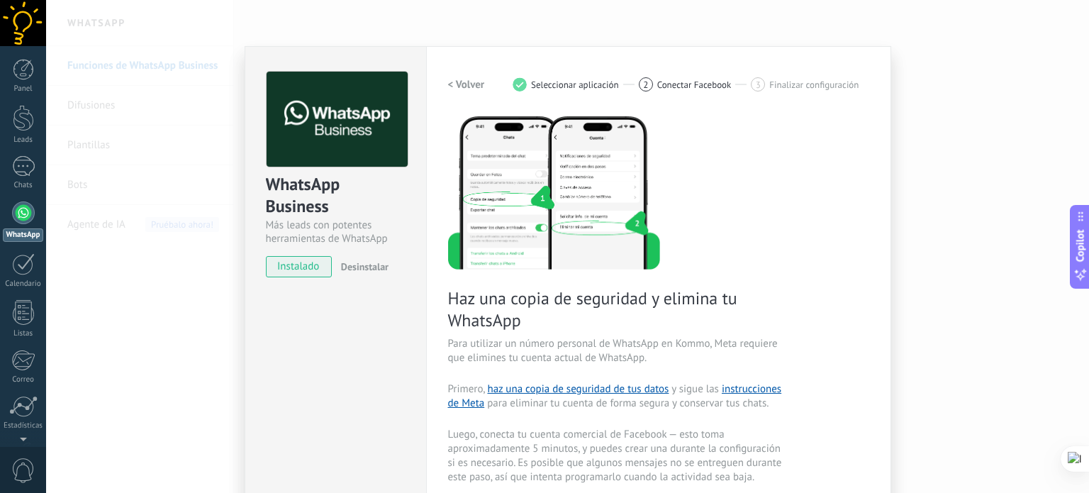
click at [453, 83] on h2 "< Volver" at bounding box center [466, 84] width 37 height 13
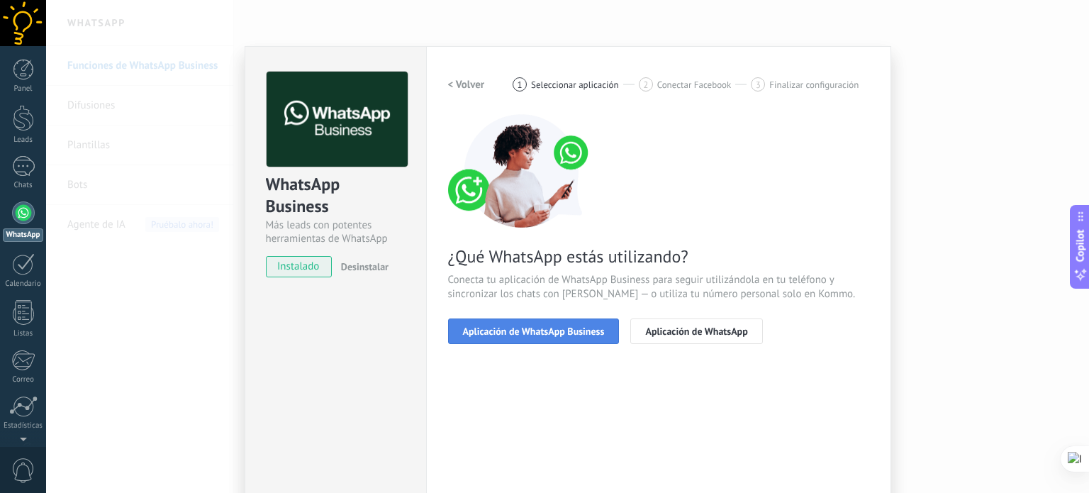
click at [537, 339] on button "Aplicación de WhatsApp Business" at bounding box center [534, 331] width 172 height 26
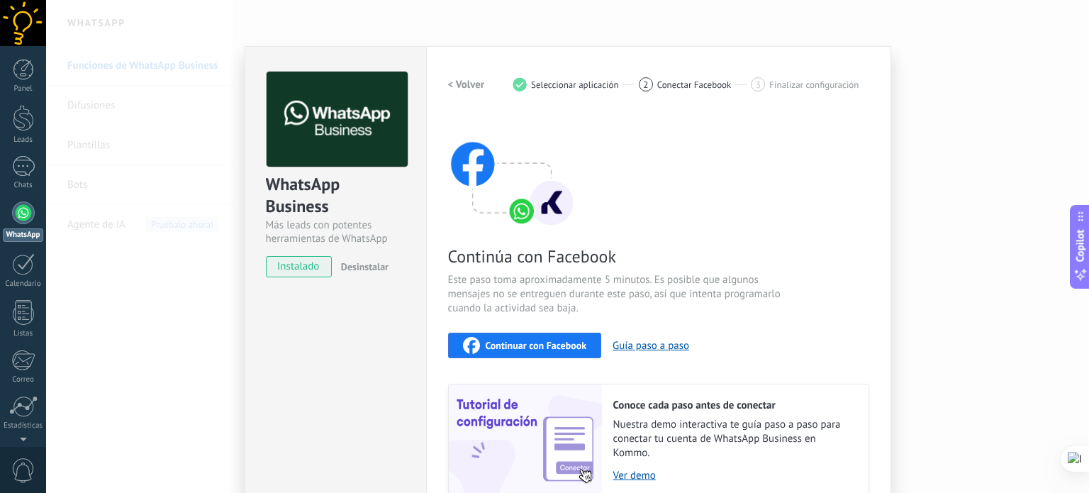
click at [536, 342] on span "Continuar con Facebook" at bounding box center [535, 345] width 101 height 10
